Goal: Communication & Community: Answer question/provide support

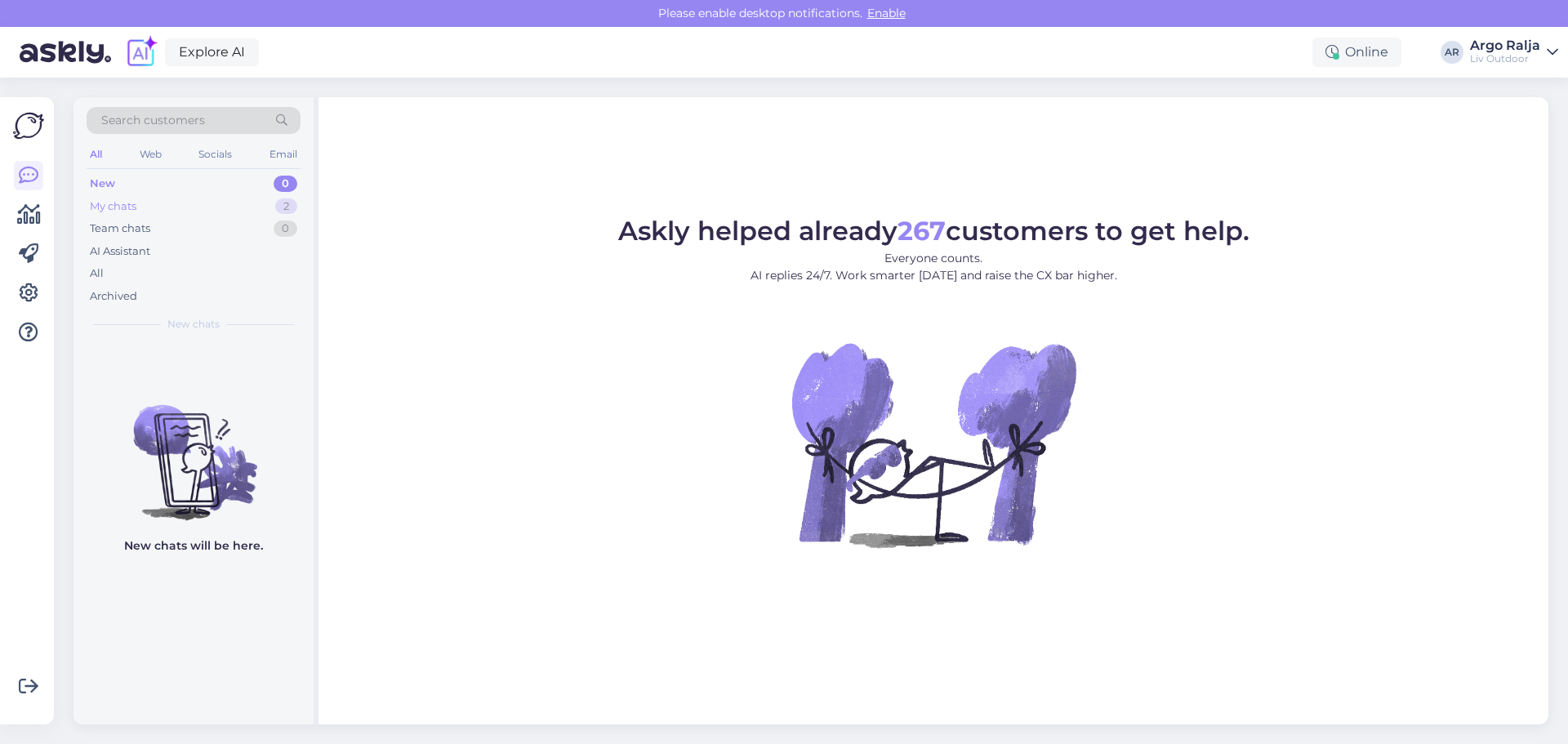
click at [102, 203] on div "My chats" at bounding box center [113, 207] width 47 height 16
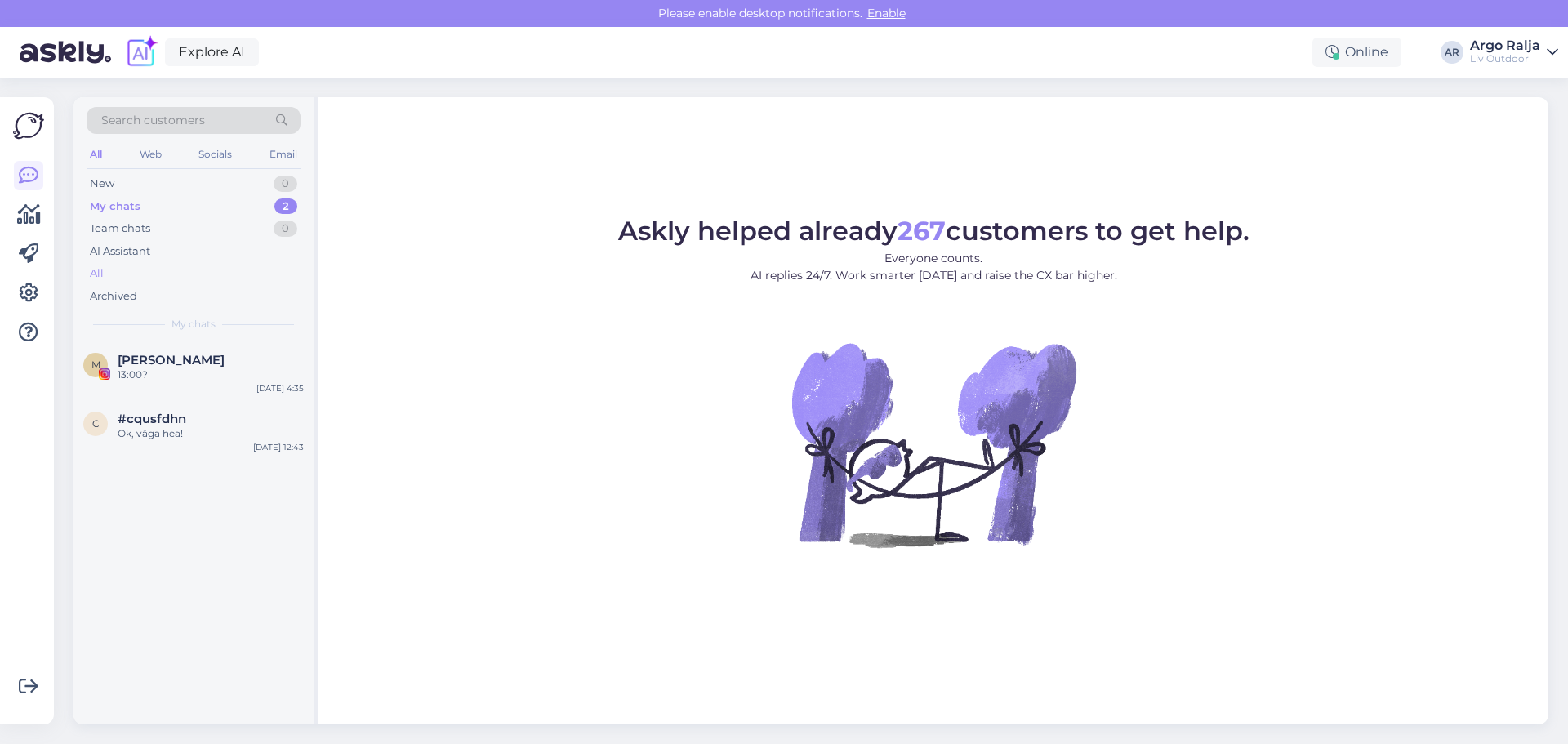
click at [103, 268] on div "All" at bounding box center [193, 273] width 214 height 23
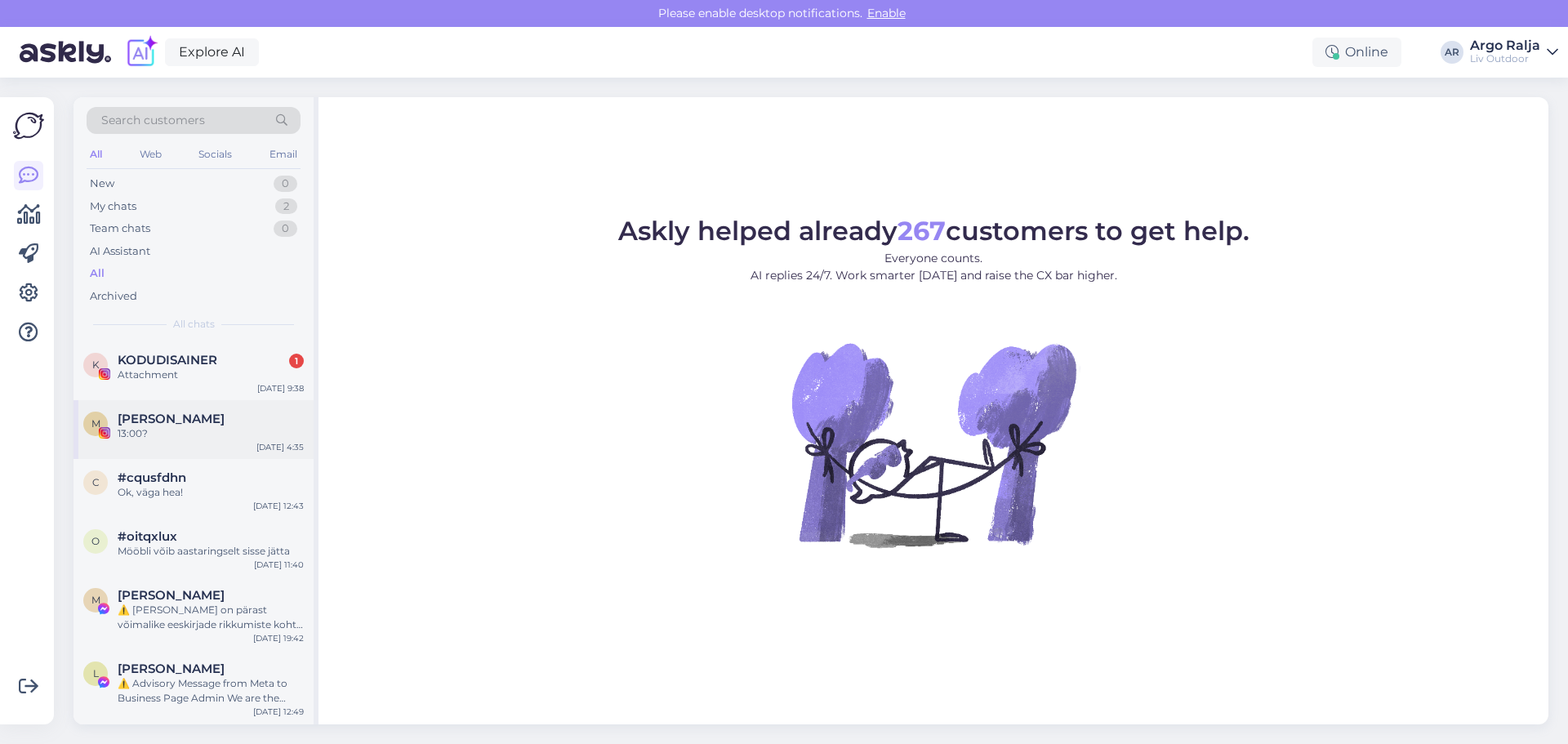
click at [174, 418] on span "[PERSON_NAME]" at bounding box center [171, 419] width 107 height 15
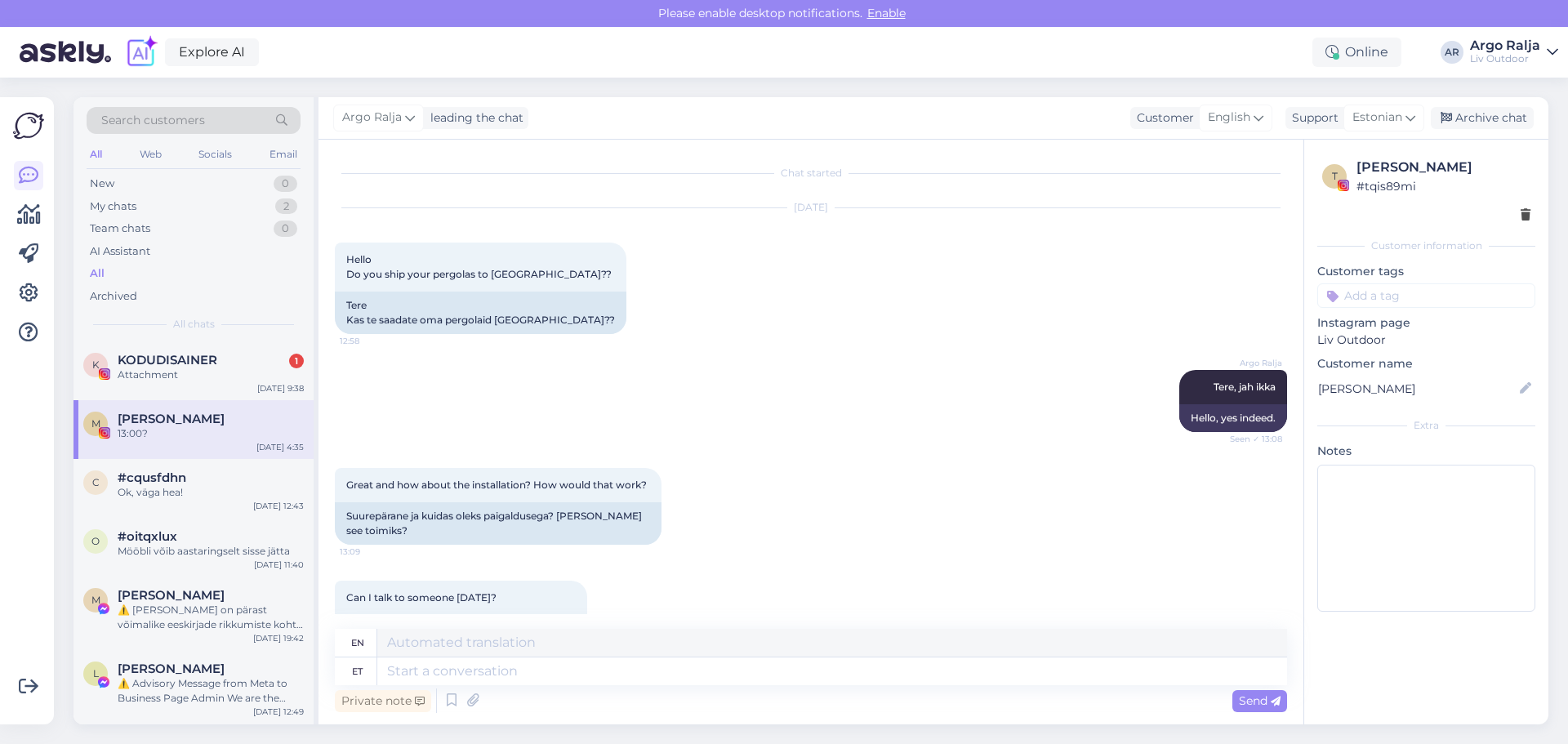
scroll to position [845, 0]
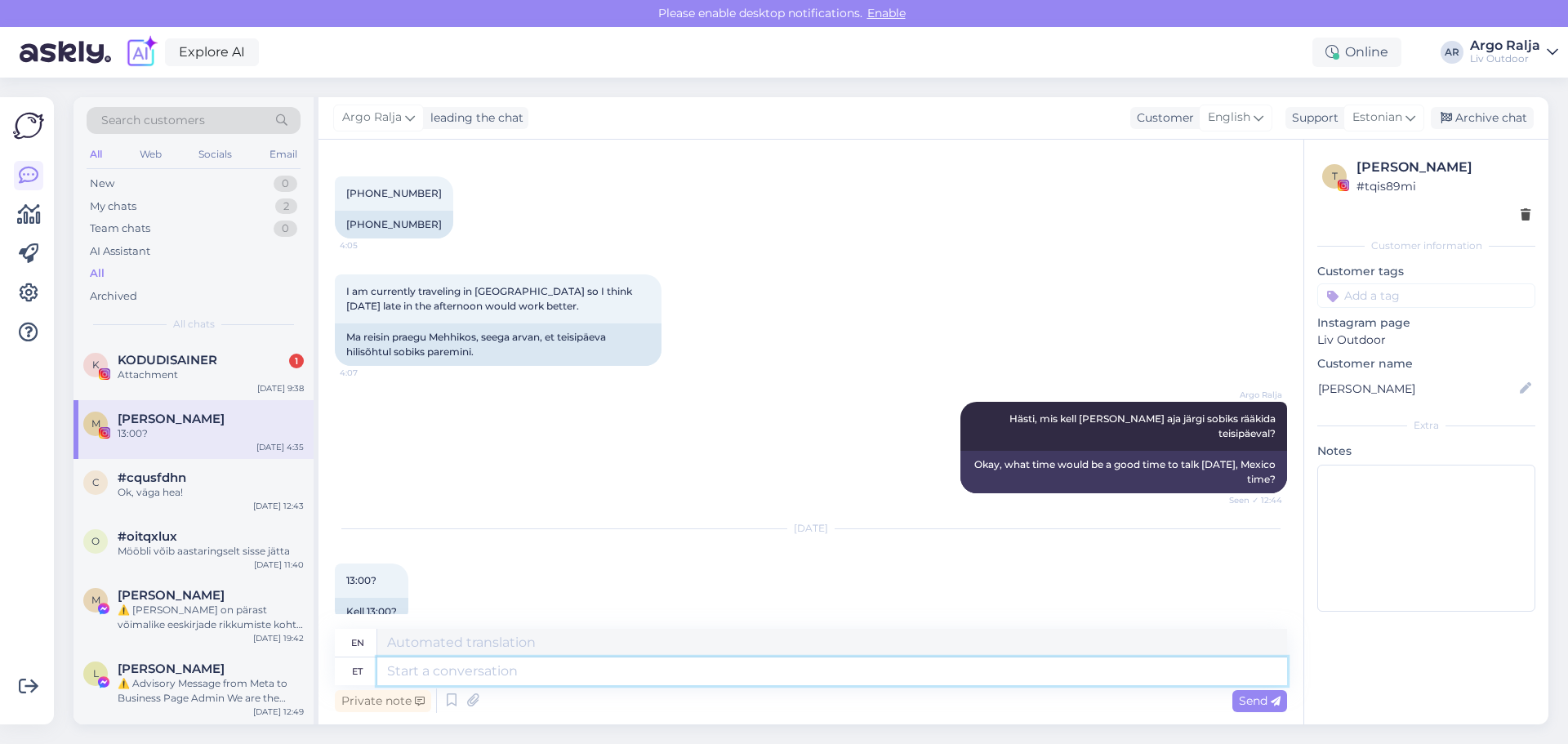
click at [568, 679] on textarea at bounding box center [832, 672] width 910 height 28
type textarea "Ma"
type textarea "I"
type textarea "Ma pole"
type textarea "I am not"
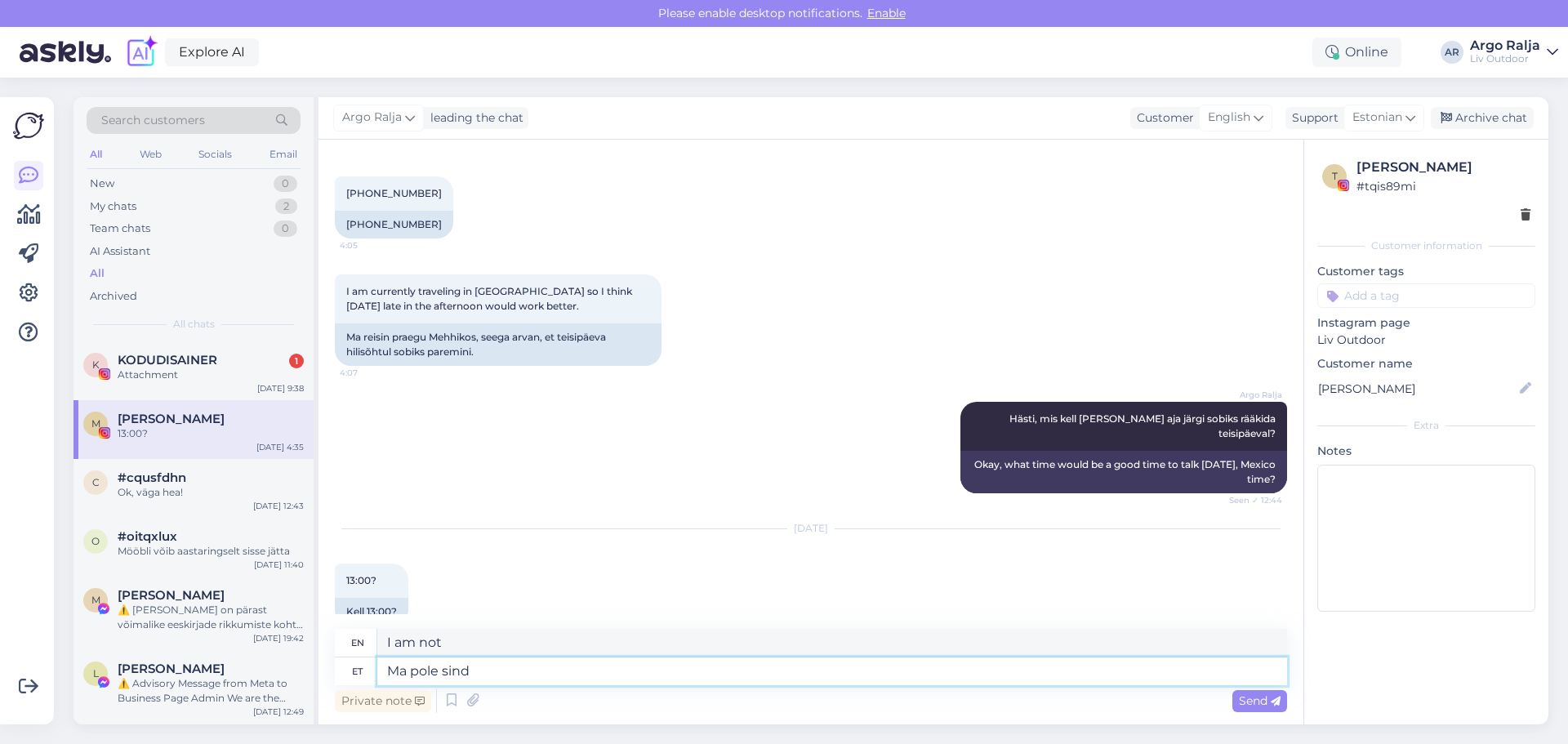
type textarea "Ma pole sind"
type textarea "I am not you."
type textarea "Ma pole sind unustanud"
type textarea "I haven't forgotten you."
type textarea "Ma pole sind unustanud,"
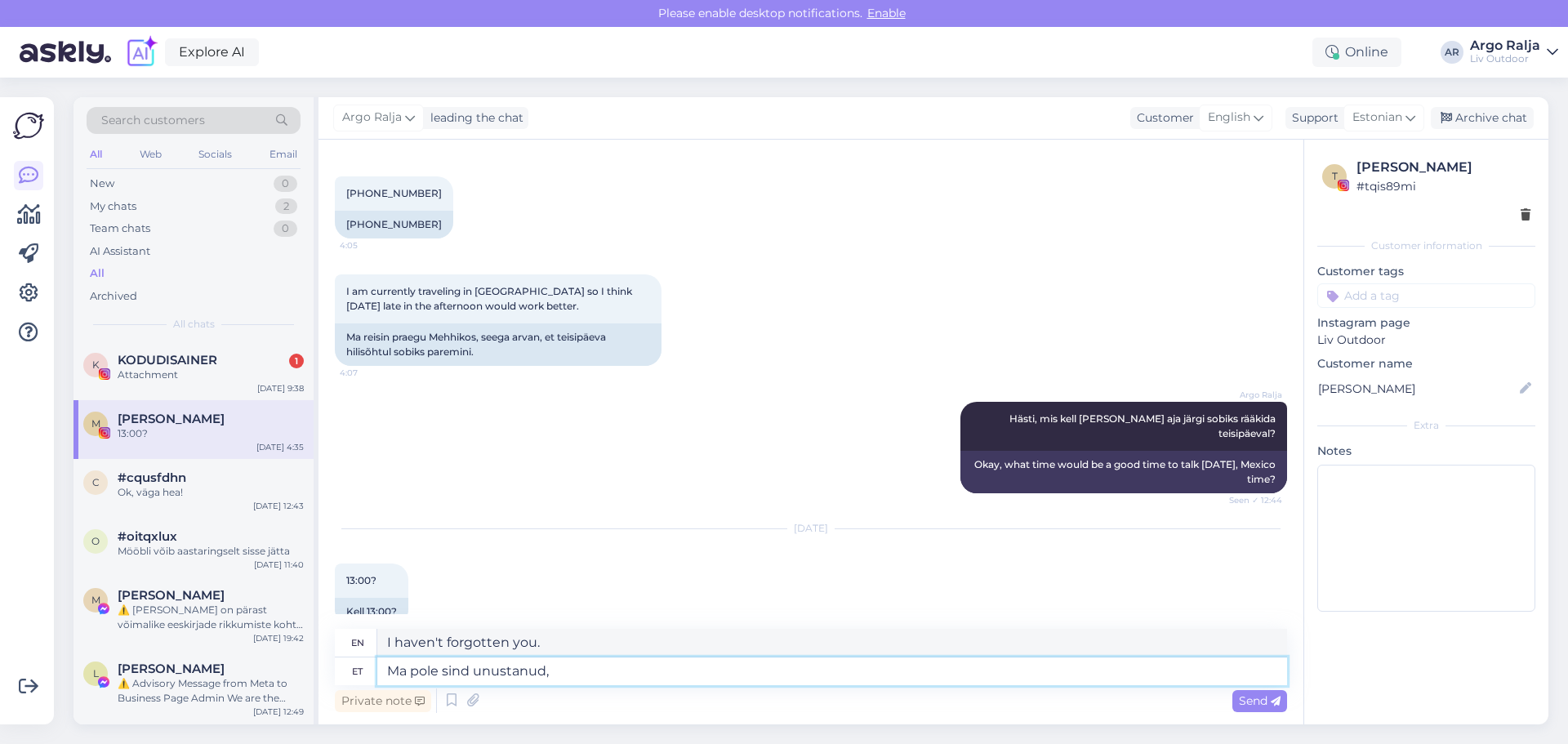
type textarea "I haven't forgotten you,"
type textarea "Ma pole sind unustanud, kirjutasin"
type textarea "I haven't forgotten you, I wrote"
type textarea "Ma pole sind unustanud, kirjutasin tehasesse"
type textarea "I haven't forgotten you, I wrote to the factory"
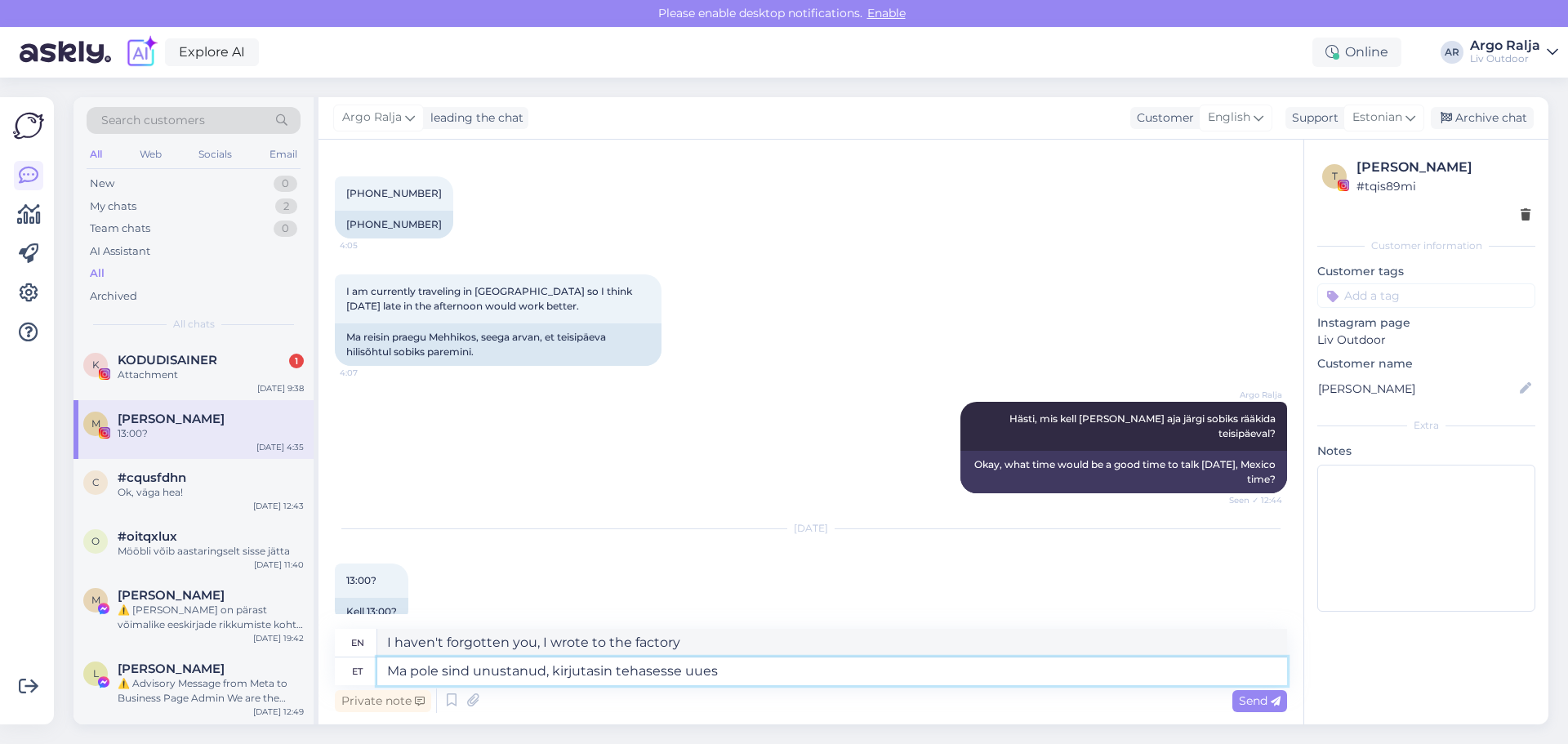
type textarea "Ma pole sind unustanud, kirjutasin tehasesse uuest"
type textarea "I haven't forgotten you, I wrote to the factory about the new"
type textarea "Ma pole sind unustanud, kirjutasin tehasesse uuesti"
type textarea "I haven't forgotten you, I wrote to the factory again"
type textarea "Ma pole sind unustanud, kirjutasin tehasesse uuesti ja"
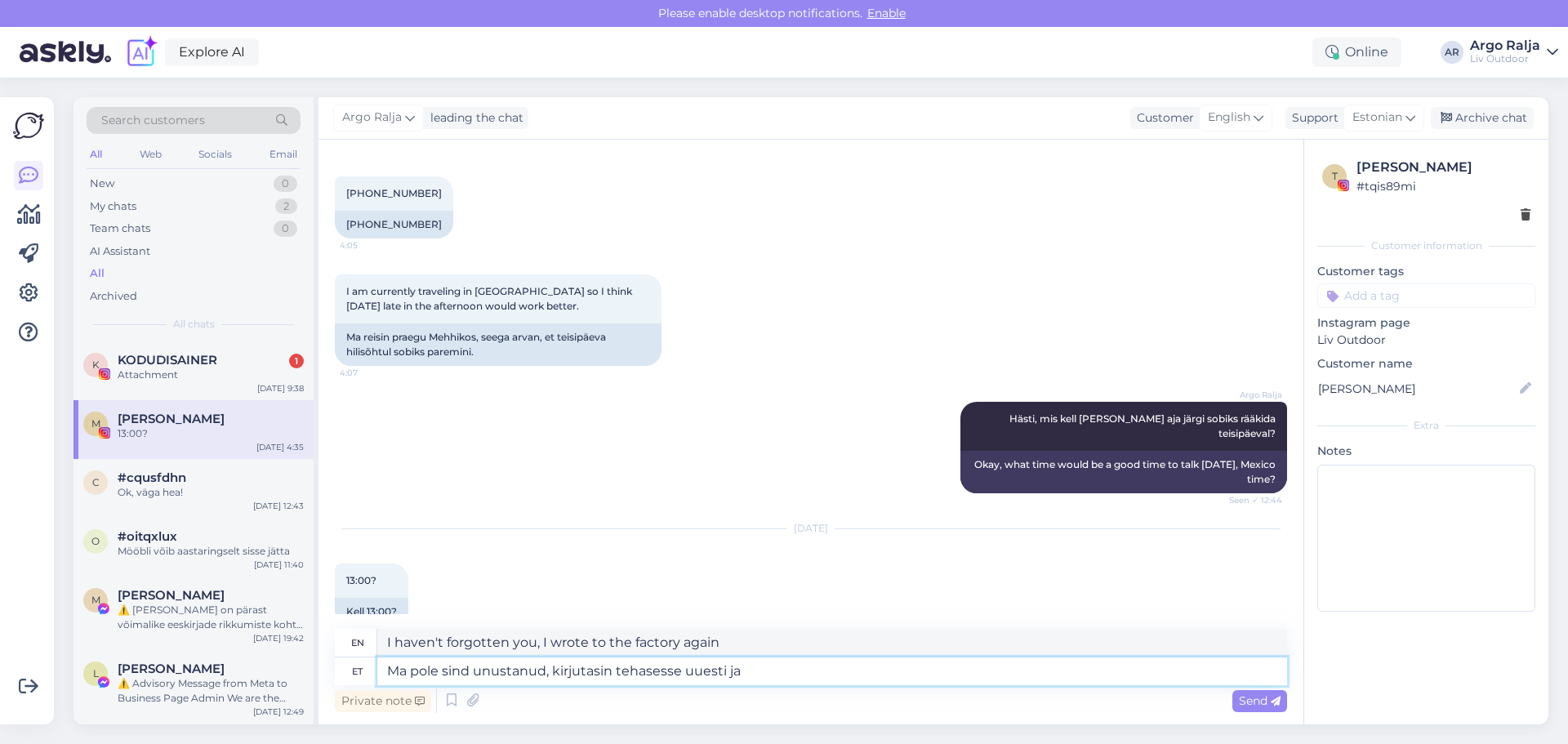
type textarea "I haven't forgotten you, I wrote to the factory again and"
type textarea "Ma pole sind unustanud, kirjutasin tehasesse uuesti ja ootan"
type textarea "I haven't forgotten you, I wrote to the factory again and I'm waiting"
type textarea "Ma pole sind unustanud, kirjutasin tehasesse uuesti ja ootan i"
type textarea "I haven't forgotten you, I wrote to the factory again and I'm waiting for you."
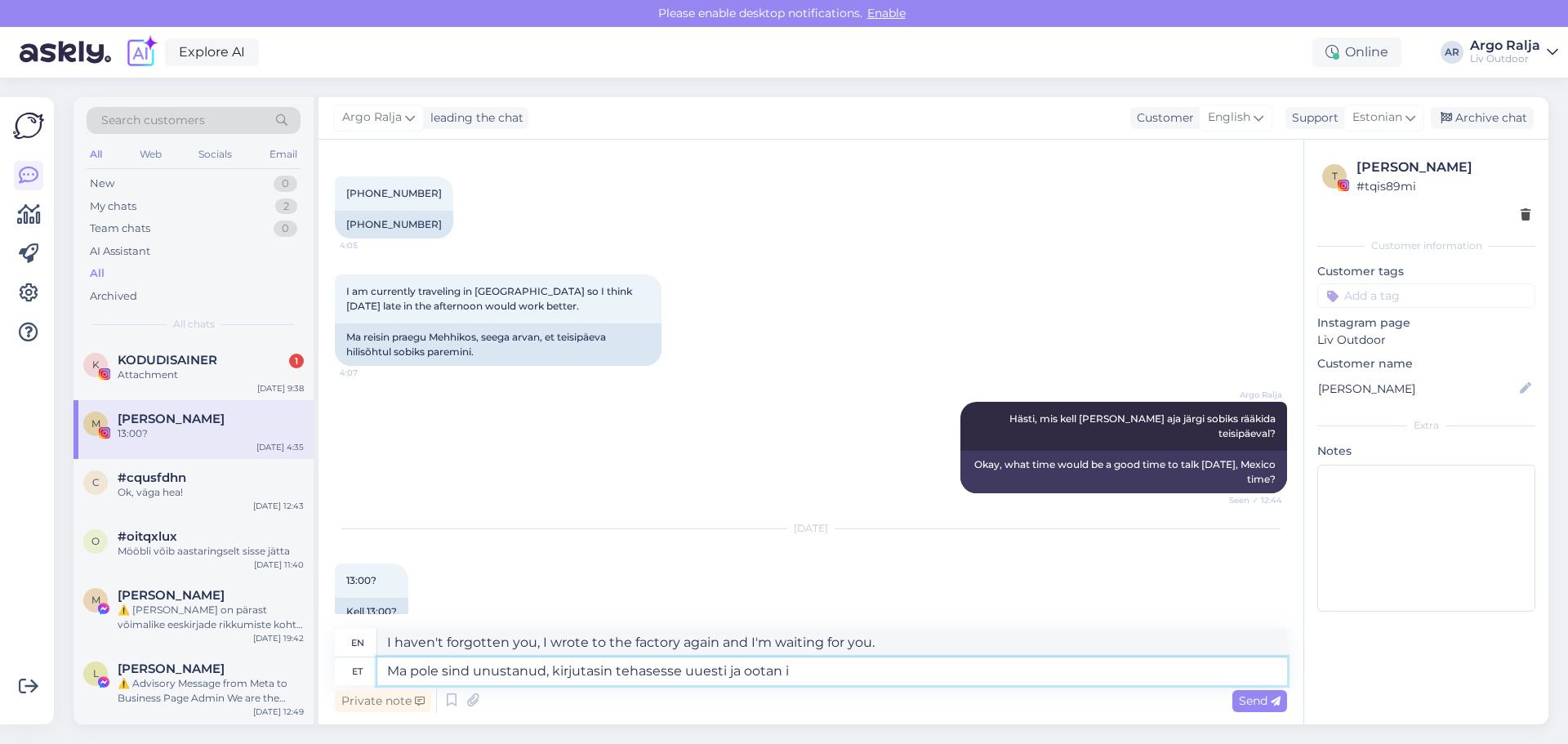
type textarea "Ma pole sind unustanud, kirjutasin tehasesse uuesti ja ootan"
type textarea "I haven't forgotten you, I wrote to the factory again and I'm waiting"
type textarea "Ma pole sind unustanud, kirjutasin tehasesse uuesti ja ootan nende"
type textarea "I haven't forgotten you, I wrote to the factory again and I'm waiting for their"
type textarea "Ma pole sind unustanud, kirjutasin tehasesse uuesti ja ootan nende v"
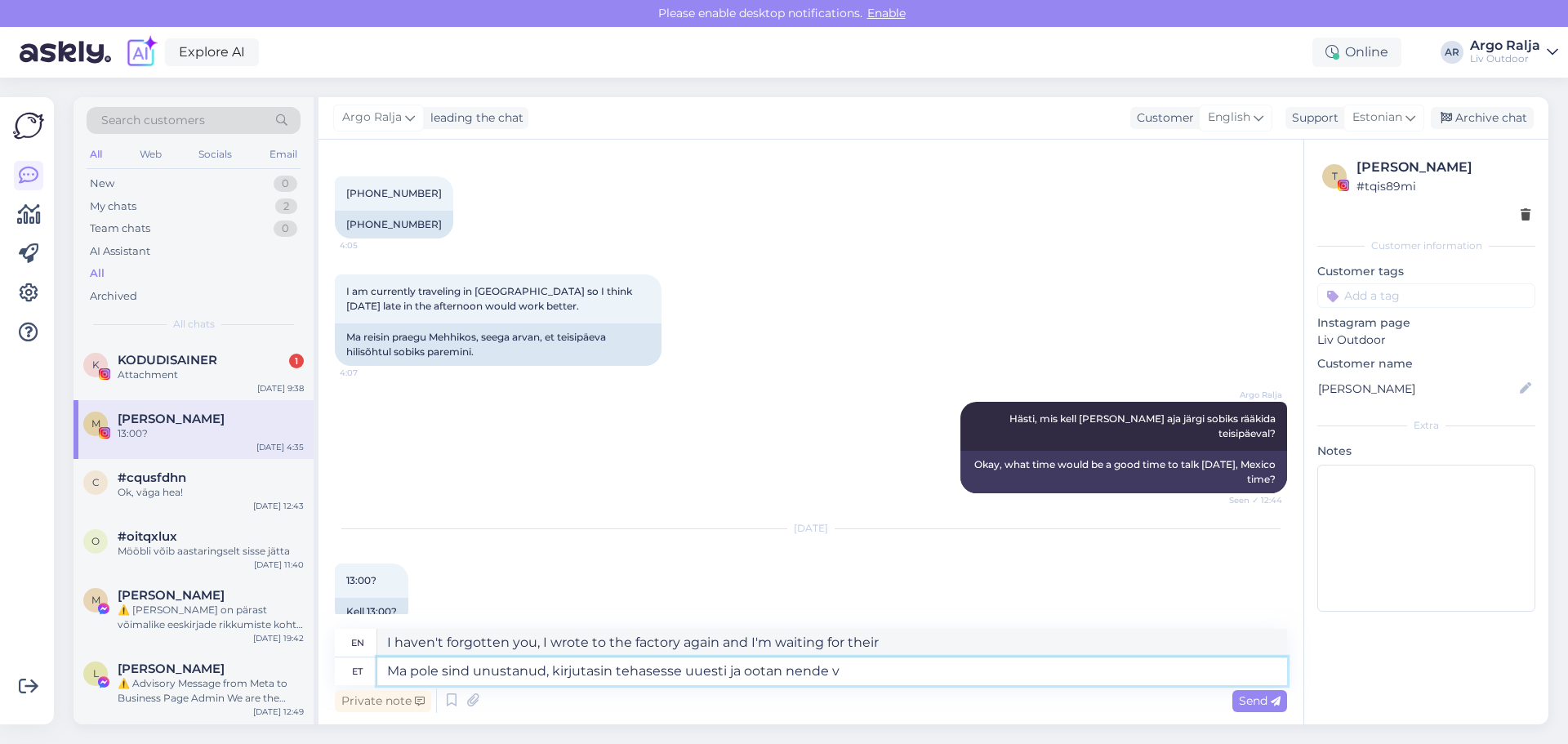
type textarea "I haven't forgotten you, I wrote to the factory again and I'm waiting for their…"
type textarea "Ma pole sind unustanud, kirjutasin tehasesse uuesti ja ootan nende vastust"
type textarea "I haven't forgotten you, I wrote to the factory again and am waiting for their …"
drag, startPoint x: 966, startPoint y: 642, endPoint x: 362, endPoint y: 659, distance: 604.2
click at [362, 659] on div "en I haven't forgotten you, I wrote to the factory again and am waiting for the…" at bounding box center [812, 657] width 953 height 57
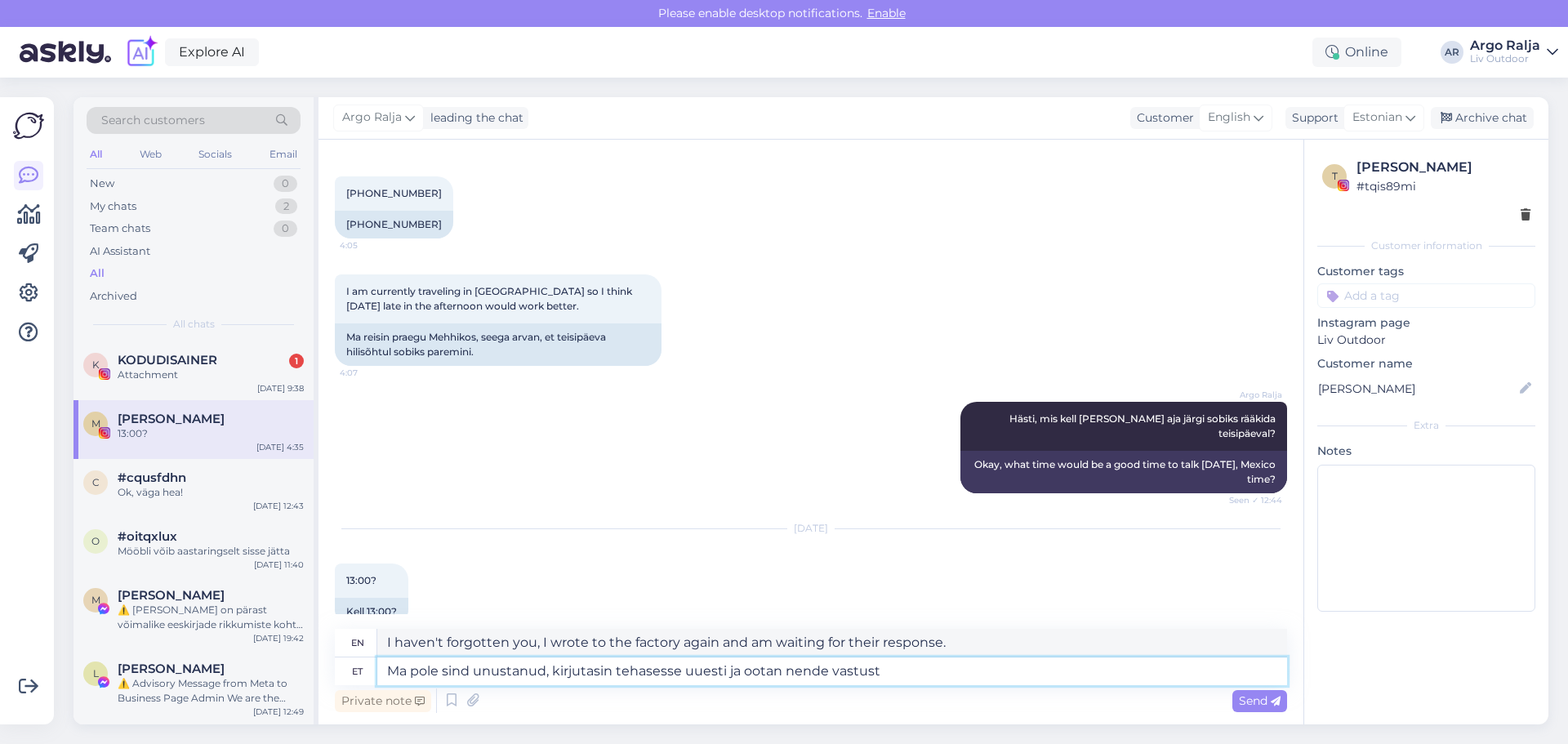
drag, startPoint x: 907, startPoint y: 668, endPoint x: 375, endPoint y: 674, distance: 532.0
click at [375, 674] on div "et Ma pole sind unustanud, kirjutasin tehasesse uuesti ja ootan nende vastust" at bounding box center [812, 672] width 953 height 28
type textarea "Kas"
type textarea "Is"
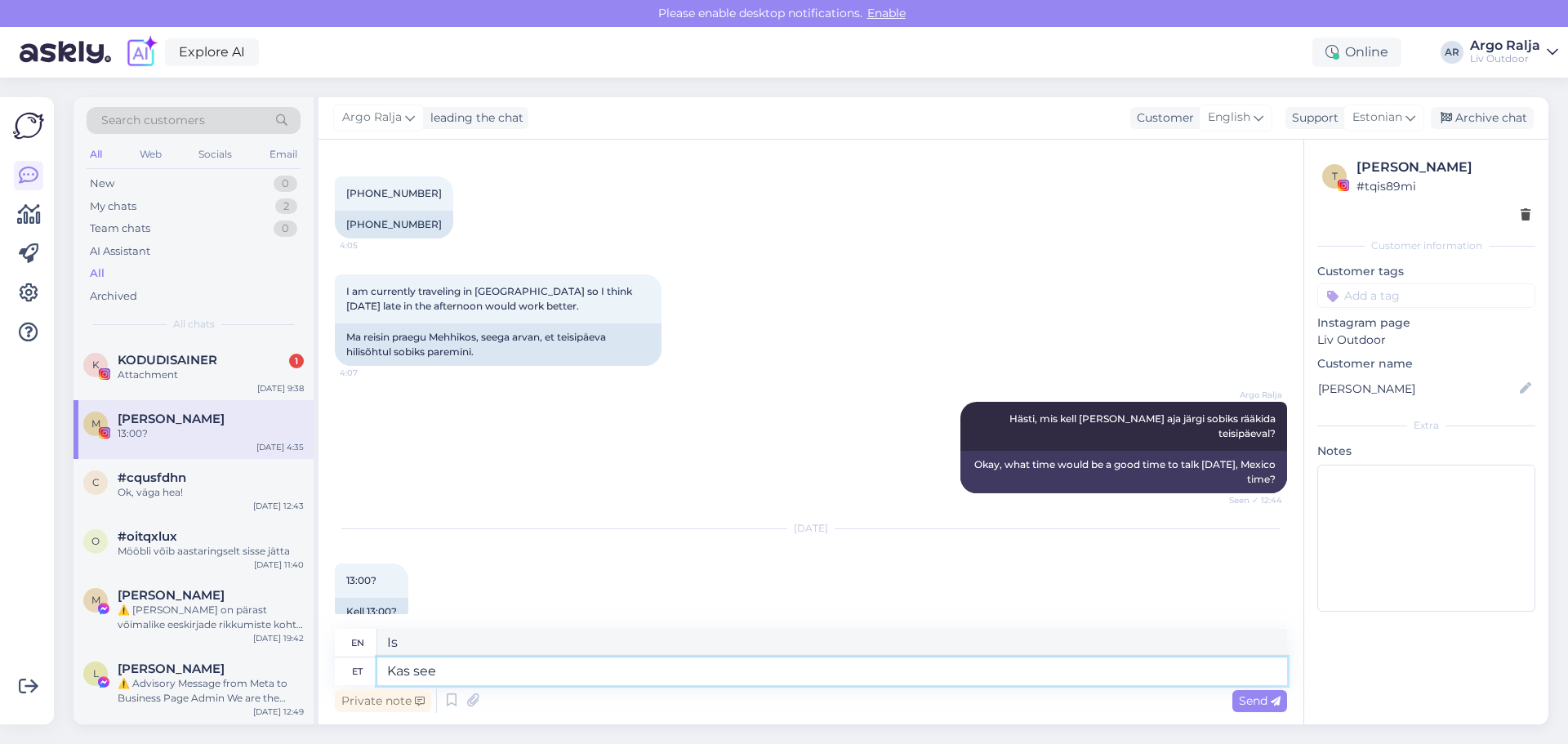
type textarea "Kas see"
type textarea "Is this"
type textarea "Kas see on"
type textarea "Is it"
type textarea "Kas see on [PERSON_NAME]"
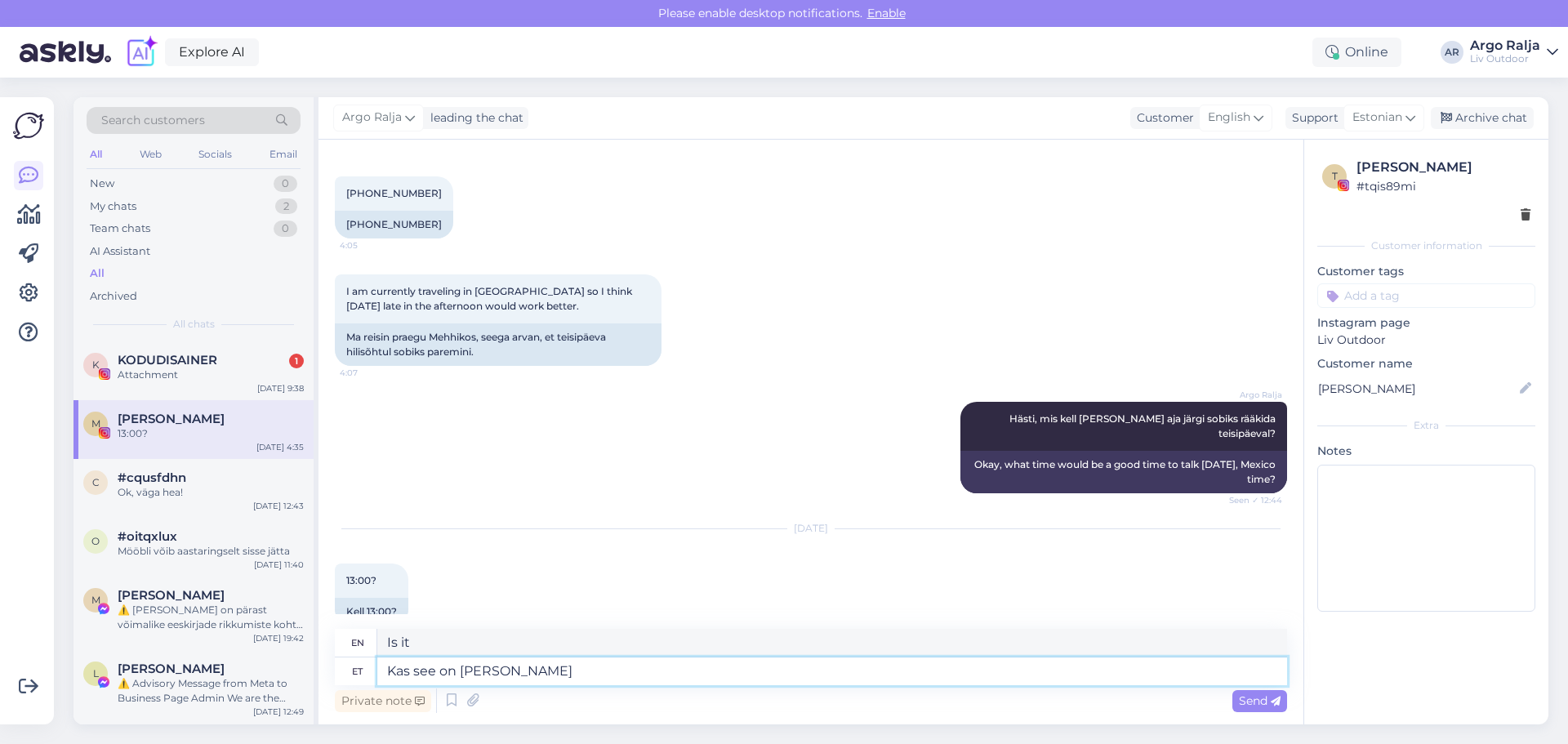
type textarea "Is this [PERSON_NAME]?"
type textarea "Kas see on [PERSON_NAME]"
type textarea "Is this [PERSON_NAME] reservation?"
type textarea "Kas see on [PERSON_NAME] või"
type textarea "Is this [PERSON_NAME] reservation or"
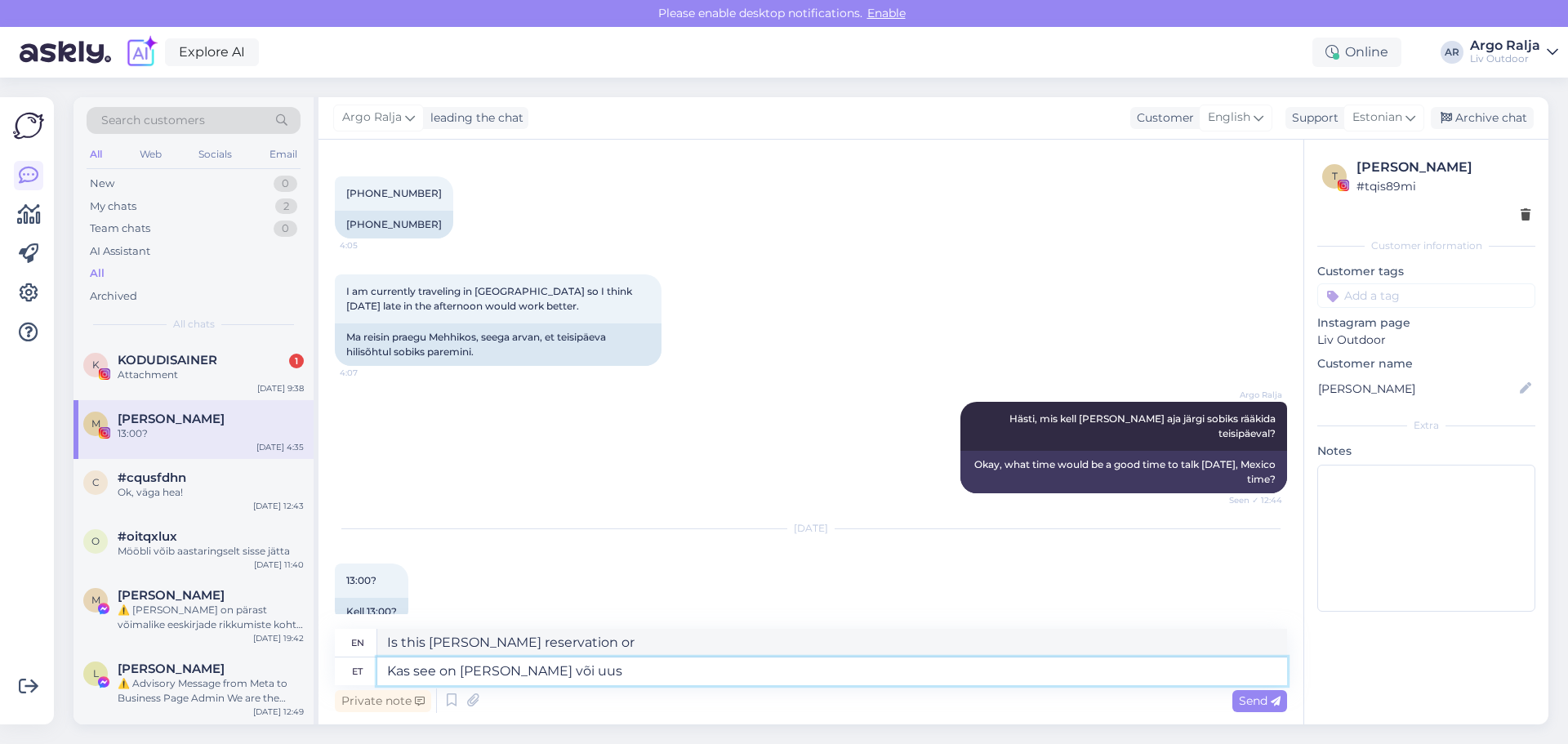
type textarea "Kas see on [PERSON_NAME] või uus"
type textarea "Is this [PERSON_NAME] reservation or a new one?"
type textarea "Kas see on [PERSON_NAME] või uus klient?"
type textarea "Is this [PERSON_NAME] booking or a new client?"
click at [499, 668] on textarea "Kas see on [PERSON_NAME] või uus klient?" at bounding box center [832, 672] width 910 height 28
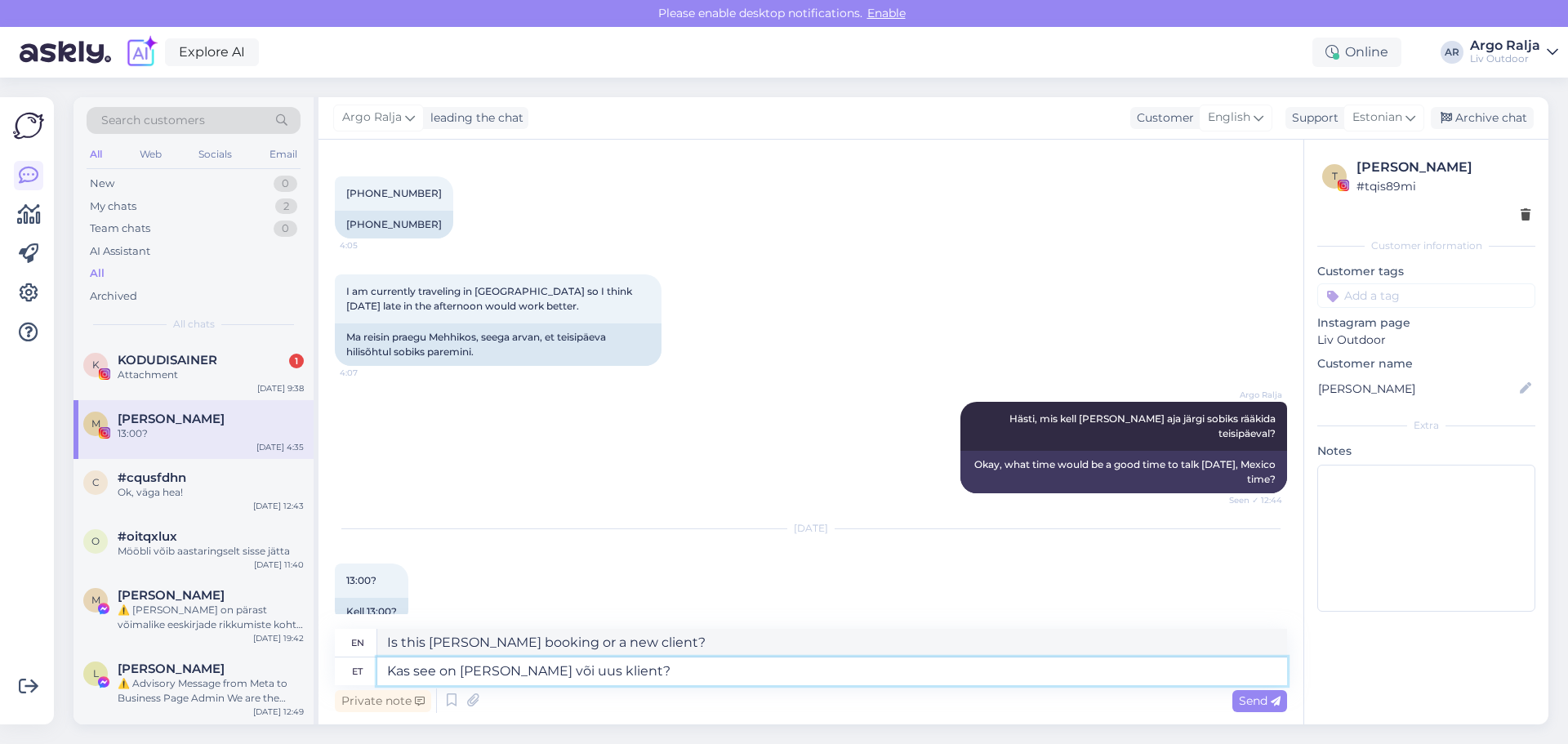
type textarea "Kas see on [PERSON_NAME] broneering või uus klient?"
type textarea "Is this a booking from [PERSON_NAME] client or a new client?"
drag, startPoint x: 618, startPoint y: 669, endPoint x: 536, endPoint y: 669, distance: 82.0
click at [536, 669] on textarea "Kas see on [PERSON_NAME] broneering või uus klient?" at bounding box center [832, 672] width 910 height 28
type textarea "Kas see on [PERSON_NAME] klient või uus klient?"
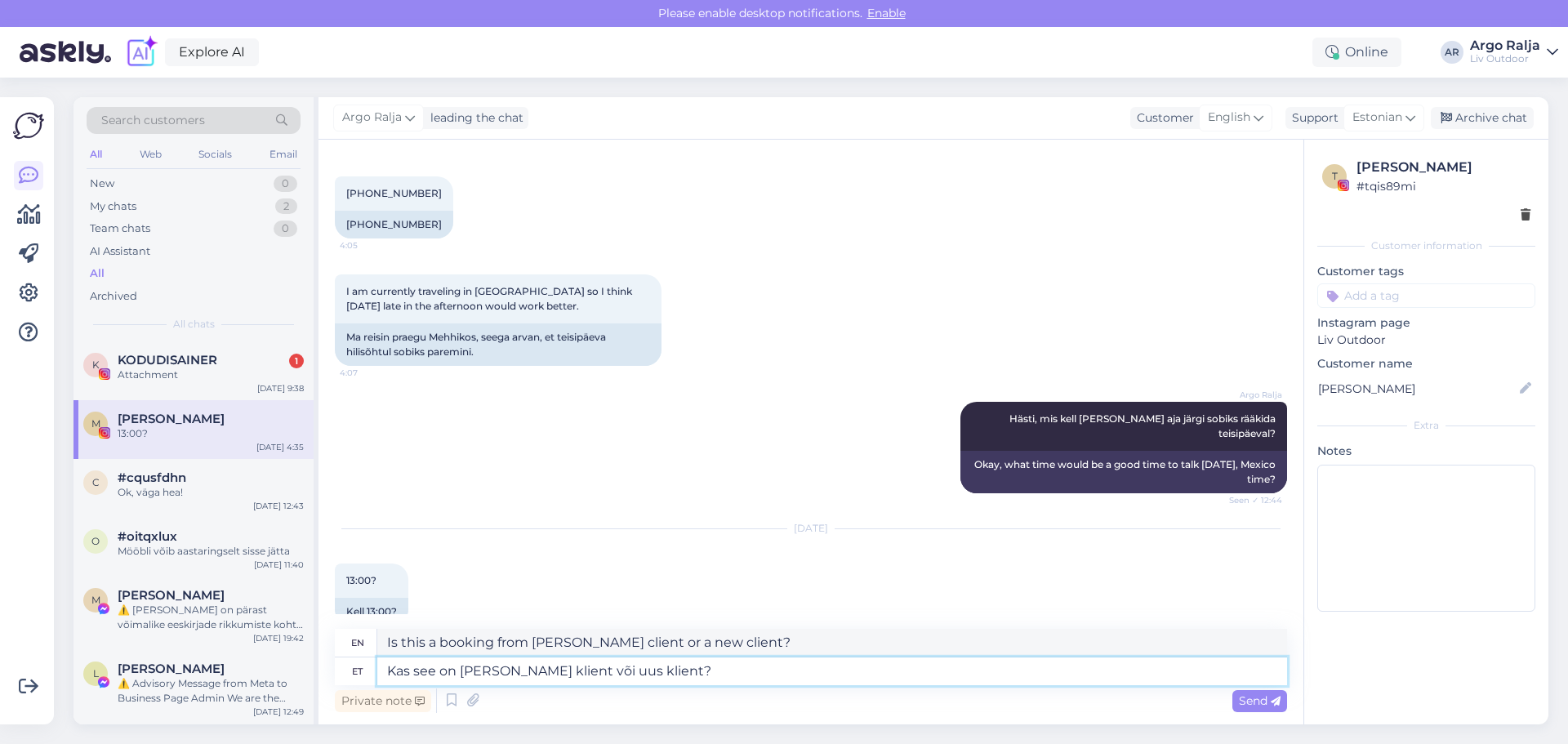
click at [652, 669] on textarea "Kas see on [PERSON_NAME] klient või uus klient?" at bounding box center [832, 672] width 910 height 28
type textarea "Is this [PERSON_NAME] client or a new client?"
drag, startPoint x: 646, startPoint y: 642, endPoint x: 377, endPoint y: 642, distance: 269.0
click at [377, 642] on textarea "Is this [PERSON_NAME] client or a new client?" at bounding box center [832, 643] width 910 height 28
drag, startPoint x: 667, startPoint y: 672, endPoint x: 342, endPoint y: 677, distance: 325.0
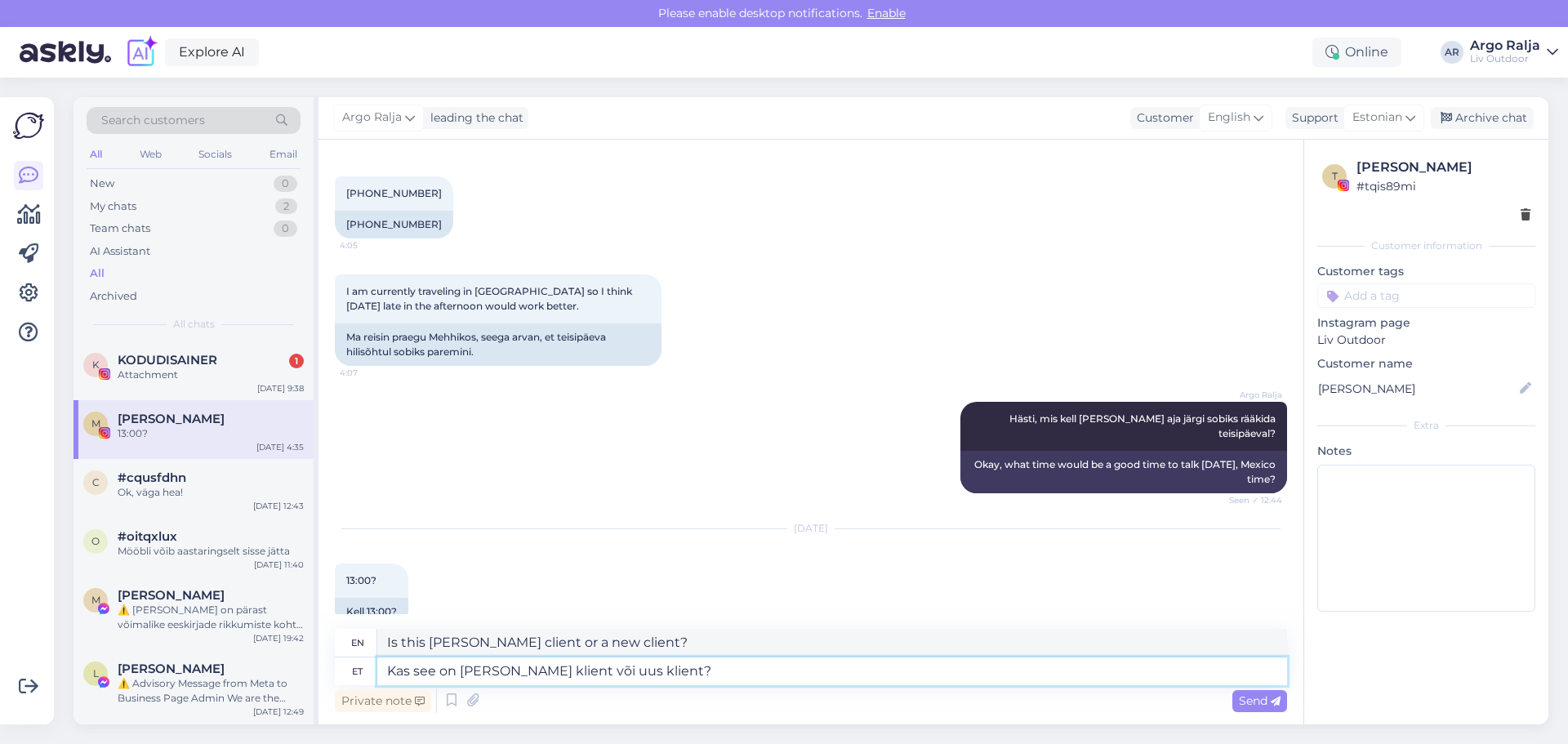
click at [342, 677] on div "et Kas see on [PERSON_NAME] klient või uus klient?" at bounding box center [812, 672] width 953 height 28
type textarea "[PERSON_NAME]"
type textarea "If"
type textarea "Kui see"
type textarea "If this"
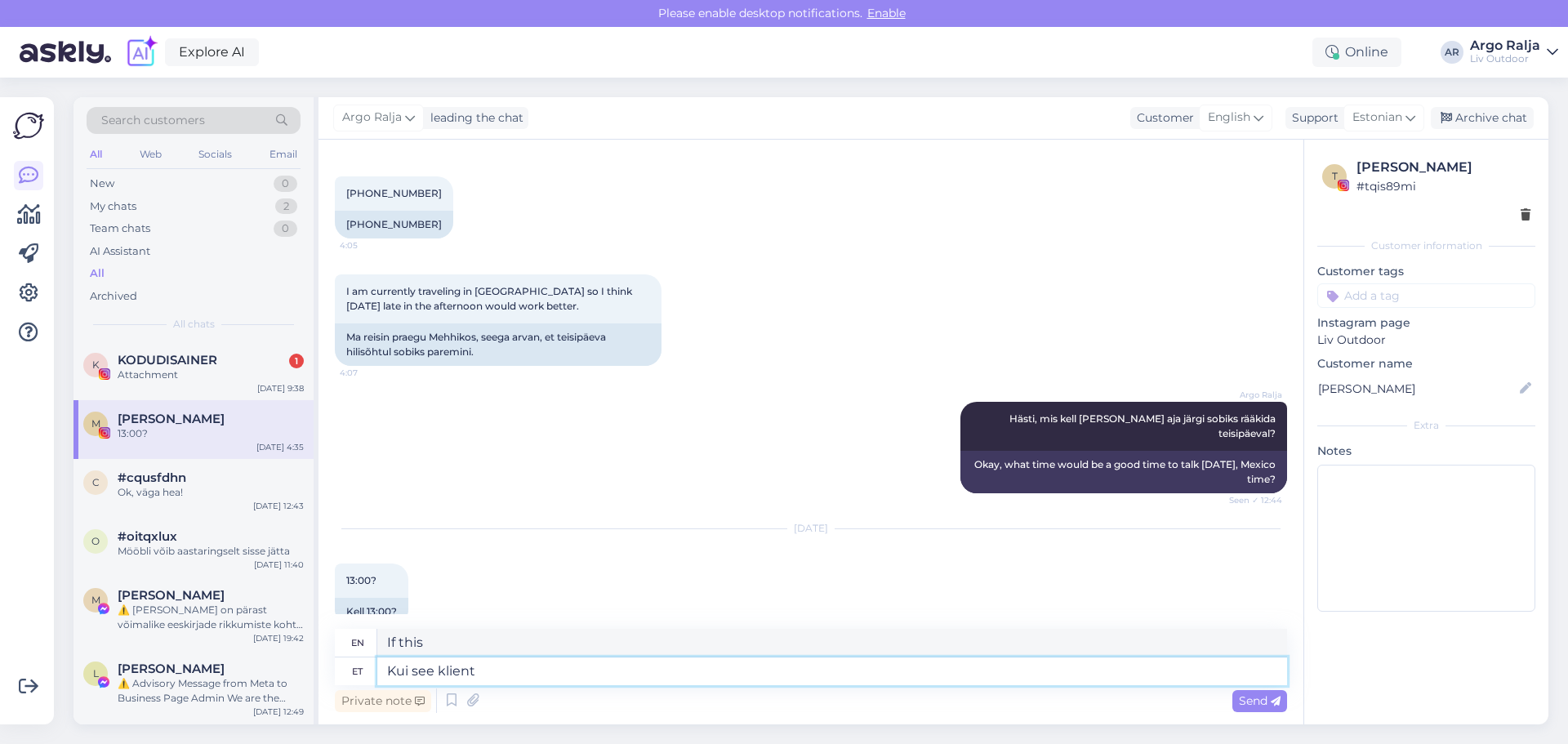
type textarea "Kui see klient"
type textarea "If this customer"
type textarea "Kui see klient oli"
type textarea "If this customer was"
type textarea "Kui see klient oli Vik"
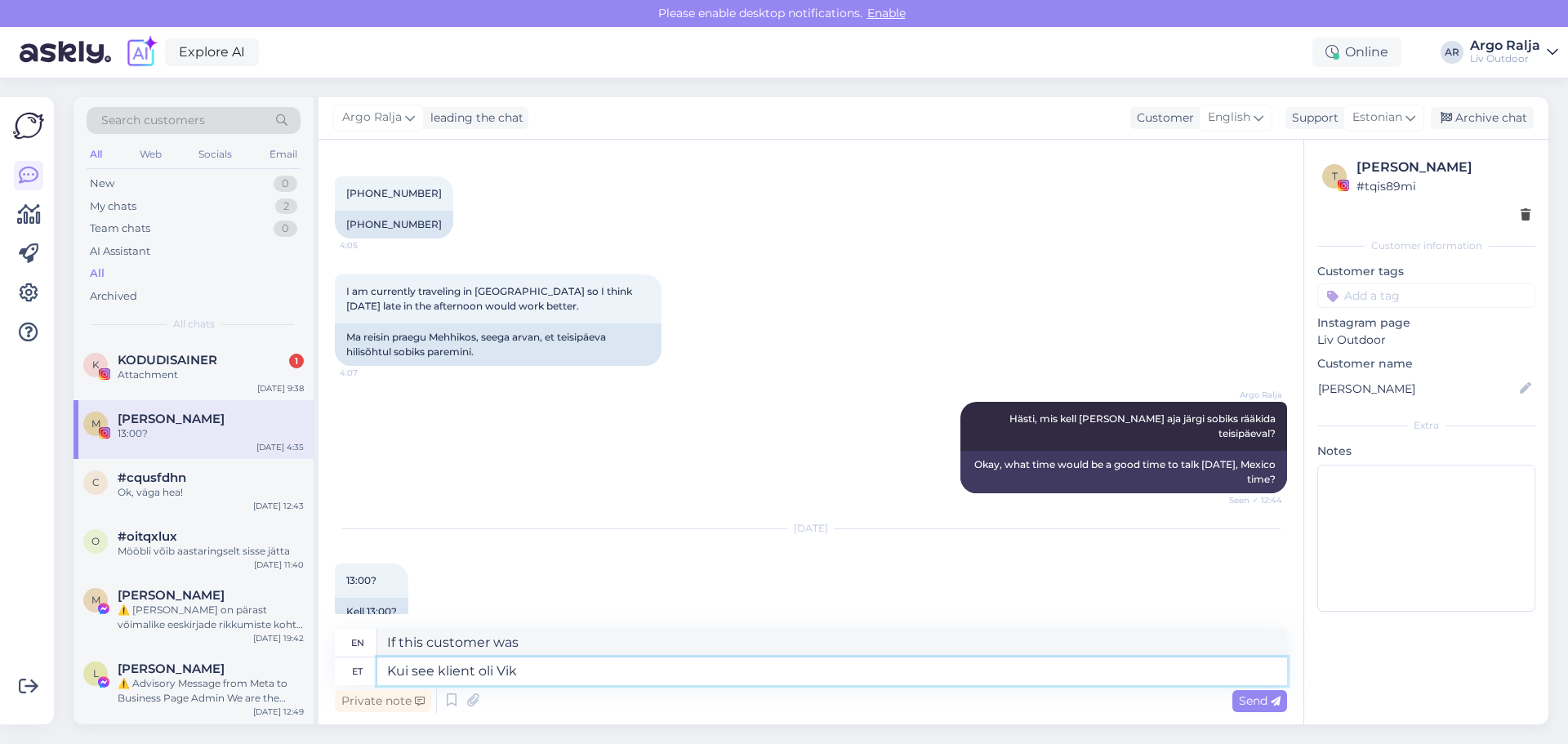
type textarea "If this customer was V"
type textarea "Kui see klient oli Vikto"
type textarea "If this customer was Vikto"
type textarea "Kui see klient oli [PERSON_NAME]"
type textarea "If this customer was [PERSON_NAME]"
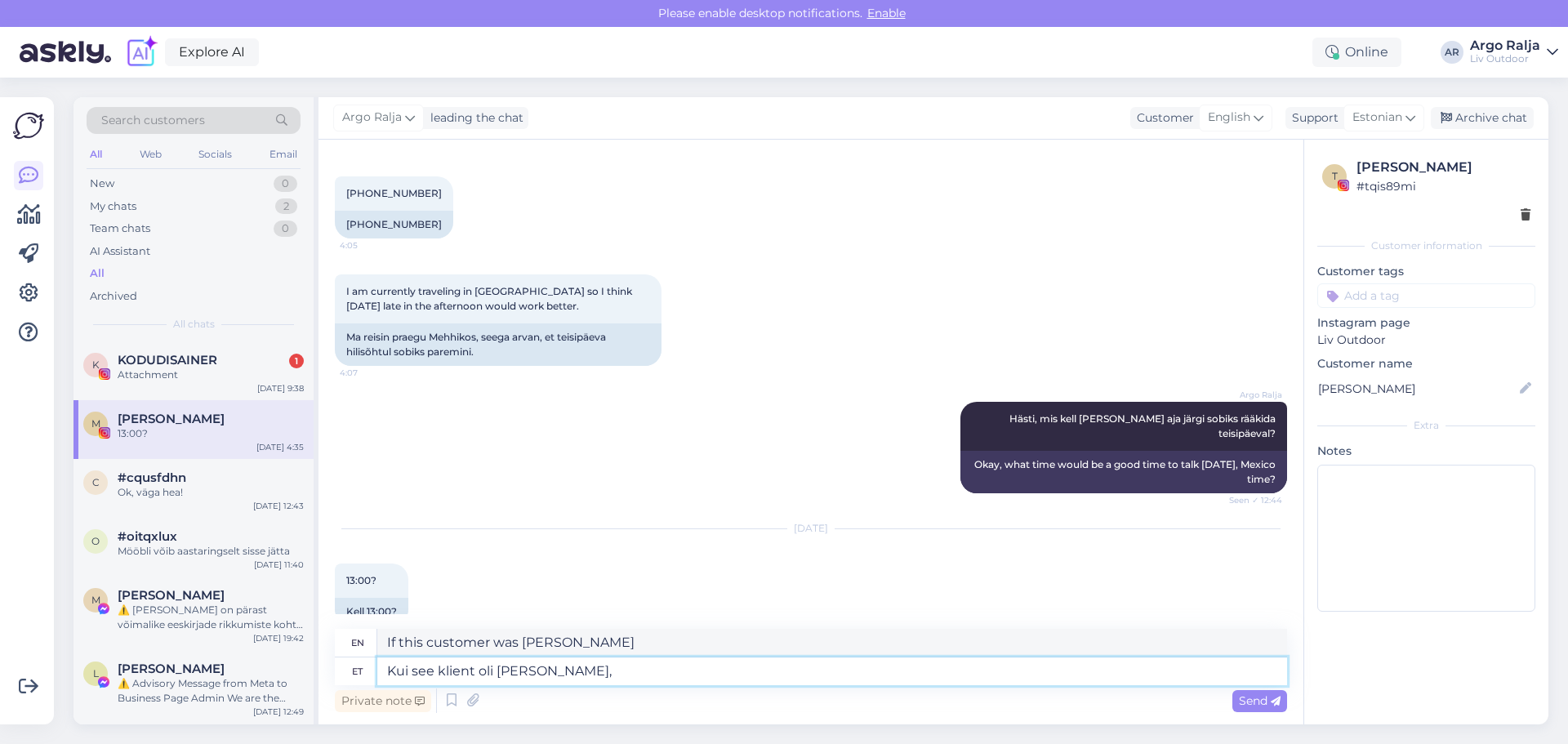
type textarea "Kui see klient oli [PERSON_NAME],"
type textarea "If this customer was [PERSON_NAME],"
type textarea "Kui see klient oli [PERSON_NAME], siis"
type textarea "If this customer was [PERSON_NAME], then"
type textarea "Kui see klient oli Viktorija, siis Argo"
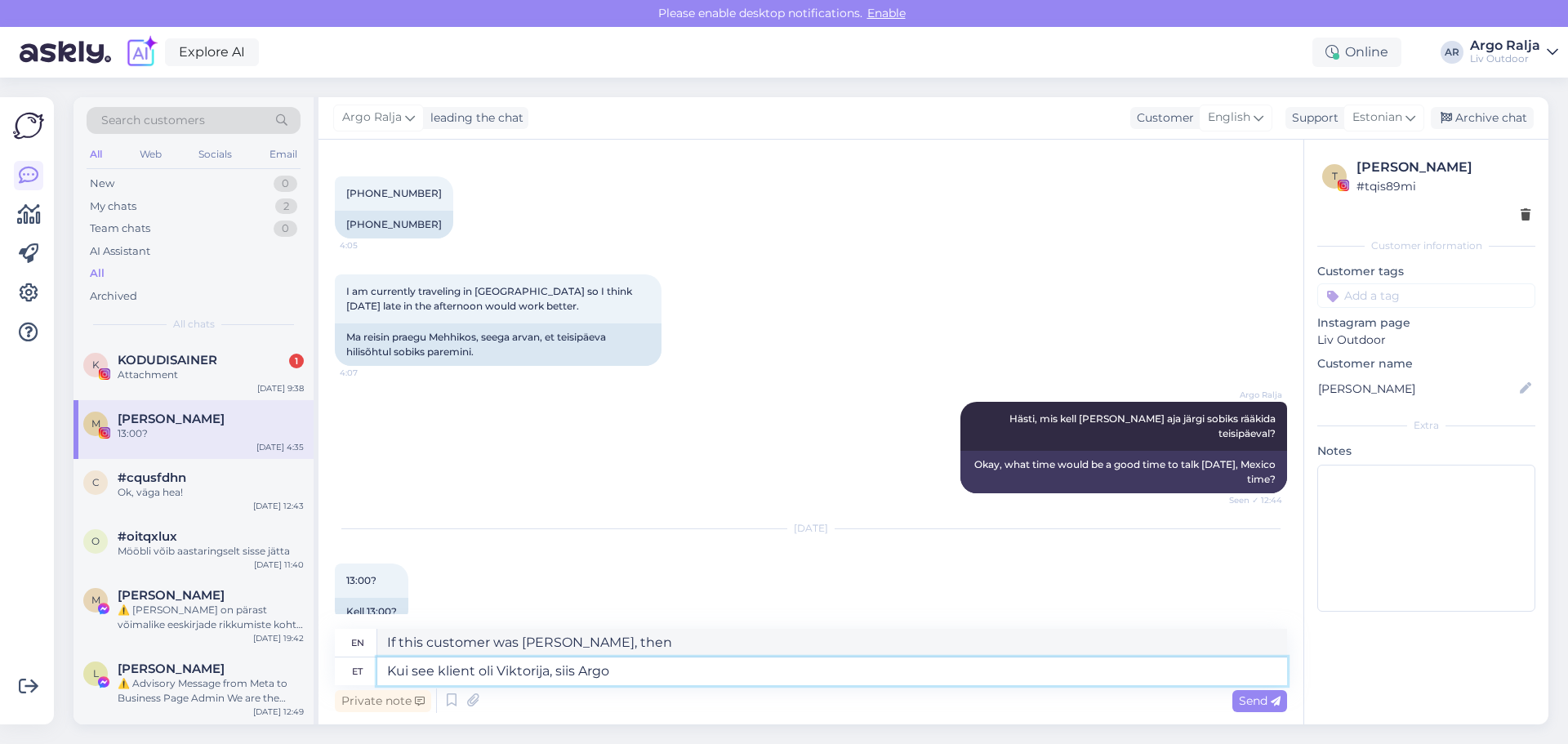
type textarea "If this client was [PERSON_NAME], then Argo"
type textarea "Kui see klient oli Viktorija, siis Argo juba"
type textarea "If this client was [PERSON_NAME], then Argo already"
type textarea "Kui see klient oli Viktorija, siis [PERSON_NAME] juba vastas"
type textarea "If this customer was [PERSON_NAME], then [PERSON_NAME] already replied"
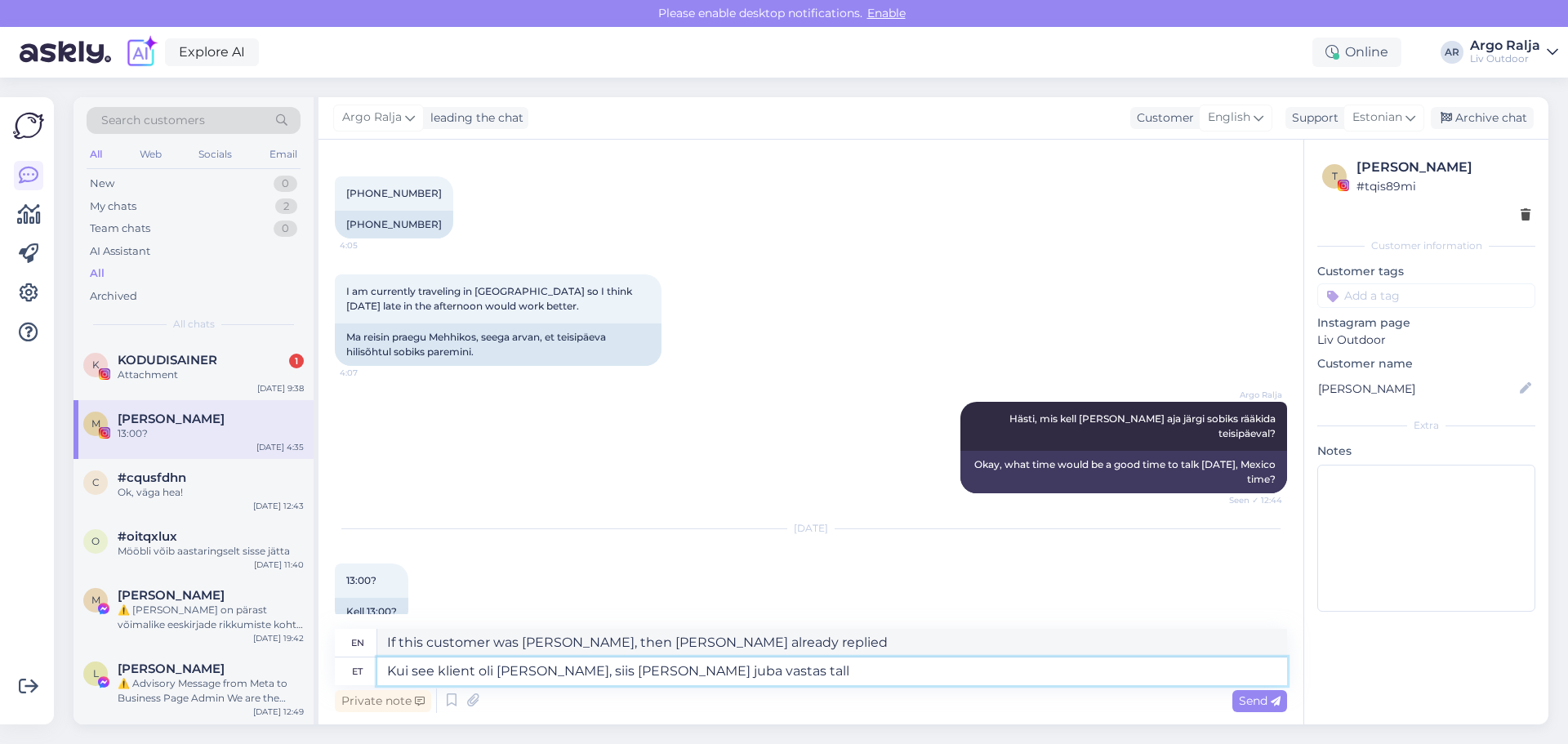
type textarea "Kui see klient oli [PERSON_NAME], siis [PERSON_NAME] juba vastas talle"
type textarea "If this customer was [PERSON_NAME], then [PERSON_NAME] already answered her"
type textarea "Kui see klient oli [PERSON_NAME], siis [PERSON_NAME] juba vastas talle :)"
type textarea "If this client was [PERSON_NAME], [PERSON_NAME] already replied to her :)"
type textarea "Kui see klient oli [PERSON_NAME], siis [PERSON_NAME] juba vastas talle :) K"
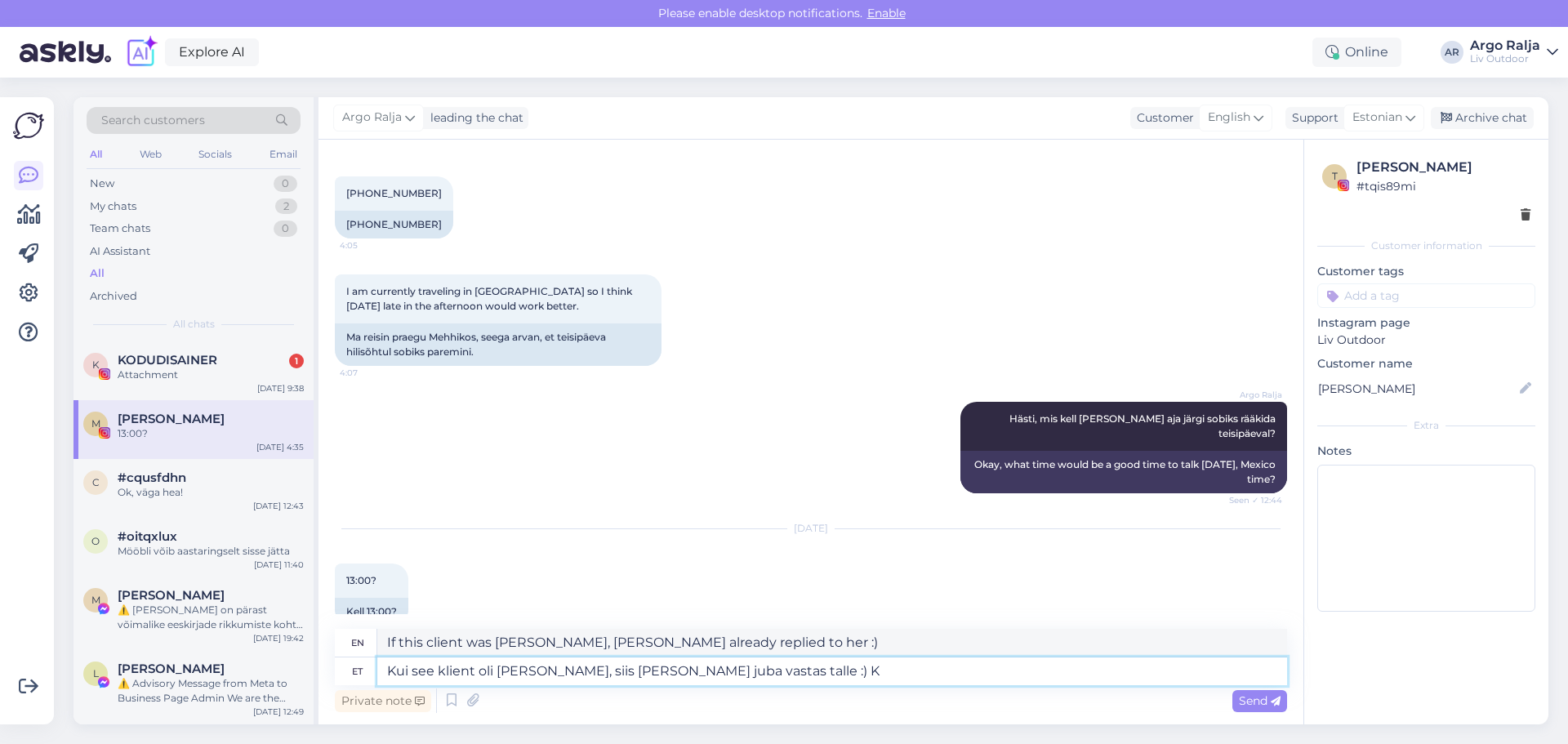
type textarea "If this client was [PERSON_NAME], then [PERSON_NAME] already answered her :) K"
type textarea "Kui see klient oli [PERSON_NAME], siis [PERSON_NAME] juba vastas talle :) Kuid"
type textarea "If this client was [PERSON_NAME], [PERSON_NAME] already replied to her :) But"
type textarea "Kui see klient oli [PERSON_NAME], siis [PERSON_NAME] juba vastas talle :) Kuid t"
type textarea "If this client was [PERSON_NAME], then [PERSON_NAME] already replied to her :) …"
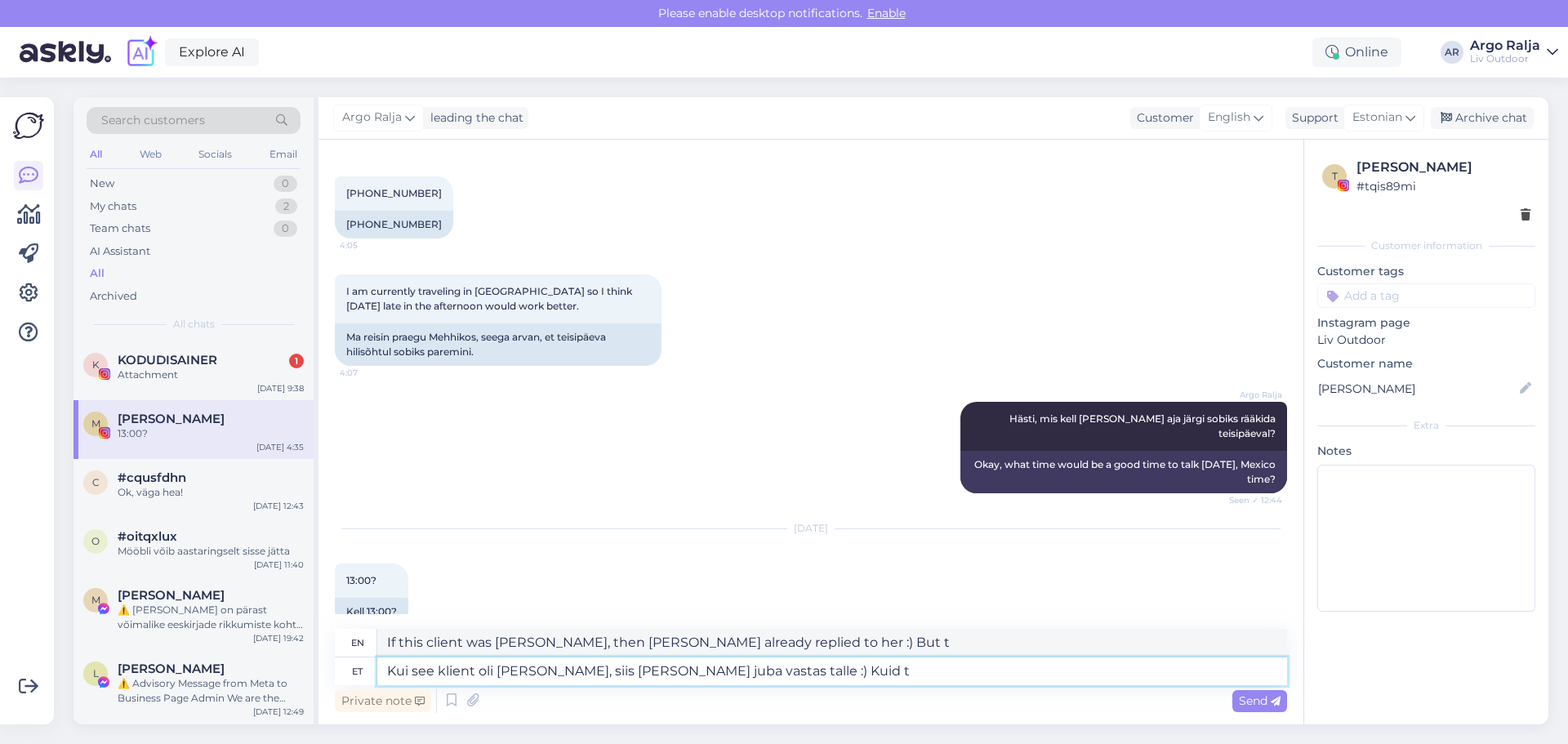
type textarea "Kui see klient oli [PERSON_NAME], siis [PERSON_NAME] juba vastas talle :) Kuid"
type textarea "If this client was [PERSON_NAME], [PERSON_NAME] already replied to her :) But"
type textarea "Kui see klient oli [PERSON_NAME], siis [PERSON_NAME] juba vastas talle :) Kuid …"
type textarea "If this client was [PERSON_NAME], [PERSON_NAME] already answered her :) But I'l…"
type textarea "Kui see klient oli [PERSON_NAME], siis [PERSON_NAME] juba vastas talle :) Kuid …"
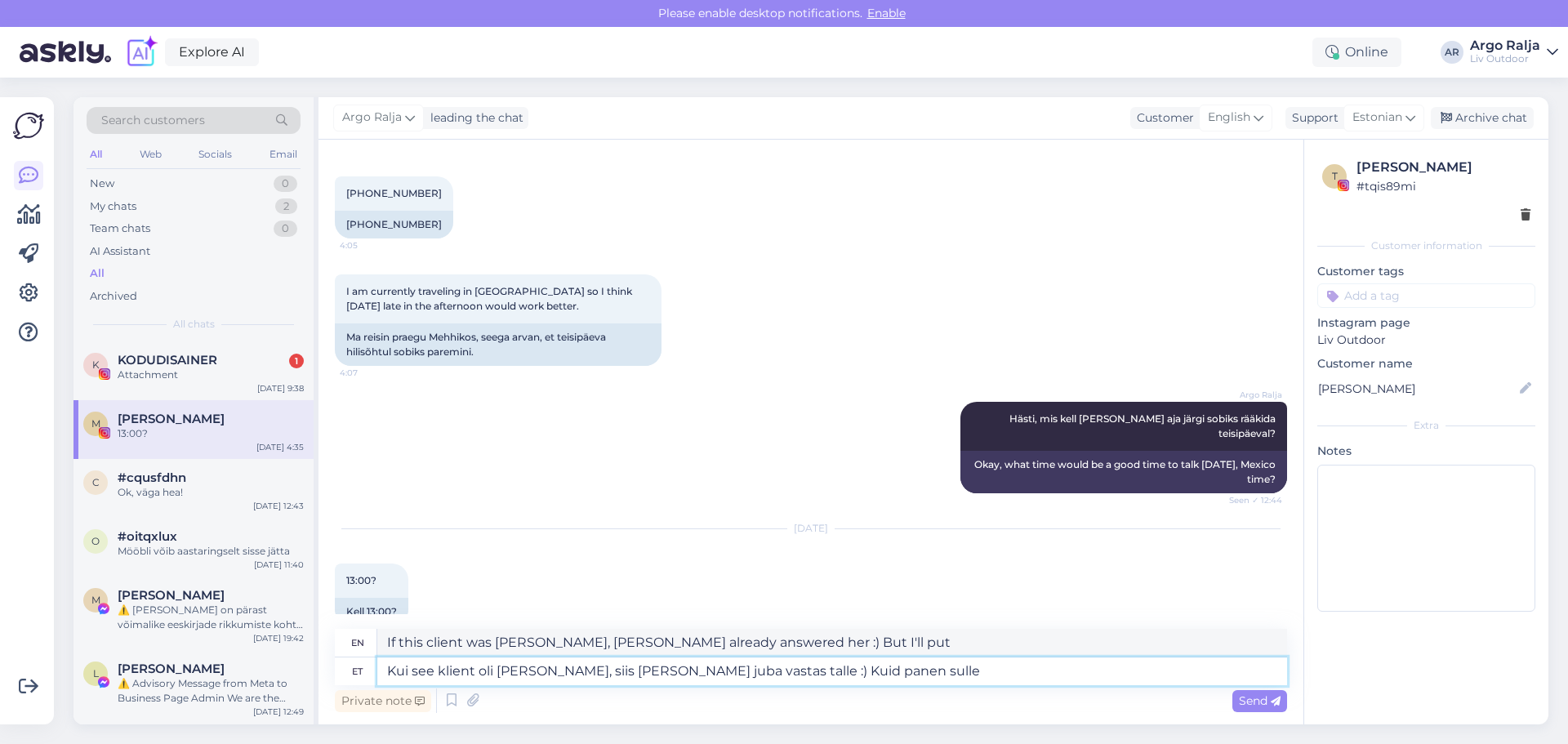
type textarea "If this client was [PERSON_NAME], [PERSON_NAME] already answered her :) But I'l…"
type textarea "Kui see klient oli [PERSON_NAME], siis [PERSON_NAME] juba vastas talle :) Kuid …"
type textarea "If that client was [PERSON_NAME], [PERSON_NAME] already replied to her :) But I…"
type textarea "Kui see klient oli [PERSON_NAME], siis [PERSON_NAME] juba vastas talle :) Kuid …"
type textarea "If that client was [PERSON_NAME], [PERSON_NAME] already replied to her :) But I…"
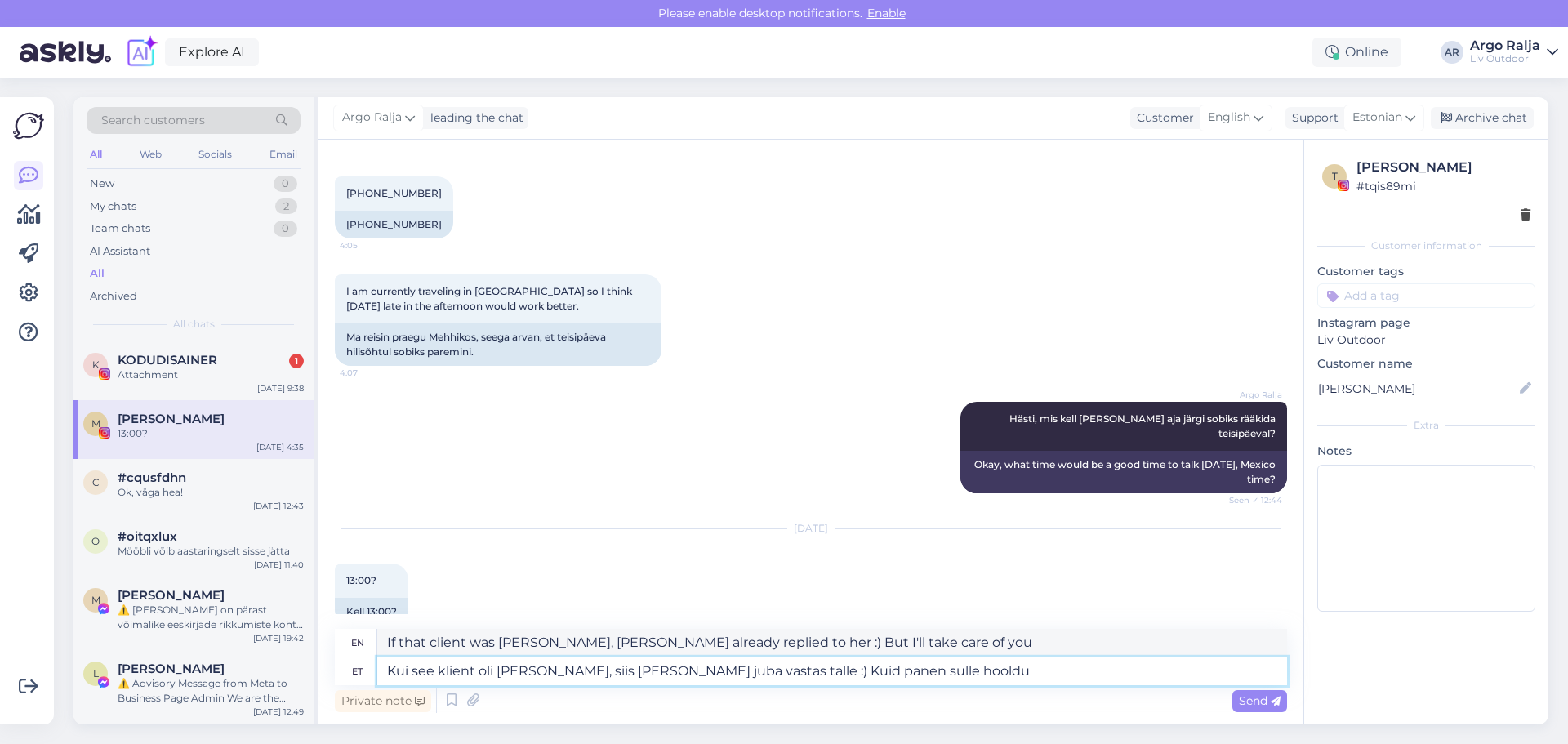
click at [841, 673] on textarea "Kui see klient oli [PERSON_NAME], siis [PERSON_NAME] juba vastas talle :) Kuid …" at bounding box center [832, 672] width 910 height 28
type textarea "Kui see klient oli [PERSON_NAME], siis [PERSON_NAME] juba vastas talle :) Kuid …"
type textarea "If this client was [PERSON_NAME], [PERSON_NAME] already answered her :) But I'l…"
click at [996, 662] on textarea "Kui see klient oli [PERSON_NAME], siis [PERSON_NAME] juba vastas talle :) Kuid …" at bounding box center [832, 672] width 910 height 28
type textarea "Kui see klient oli [PERSON_NAME], siis [PERSON_NAME] juba vastas talle :) Kuid …"
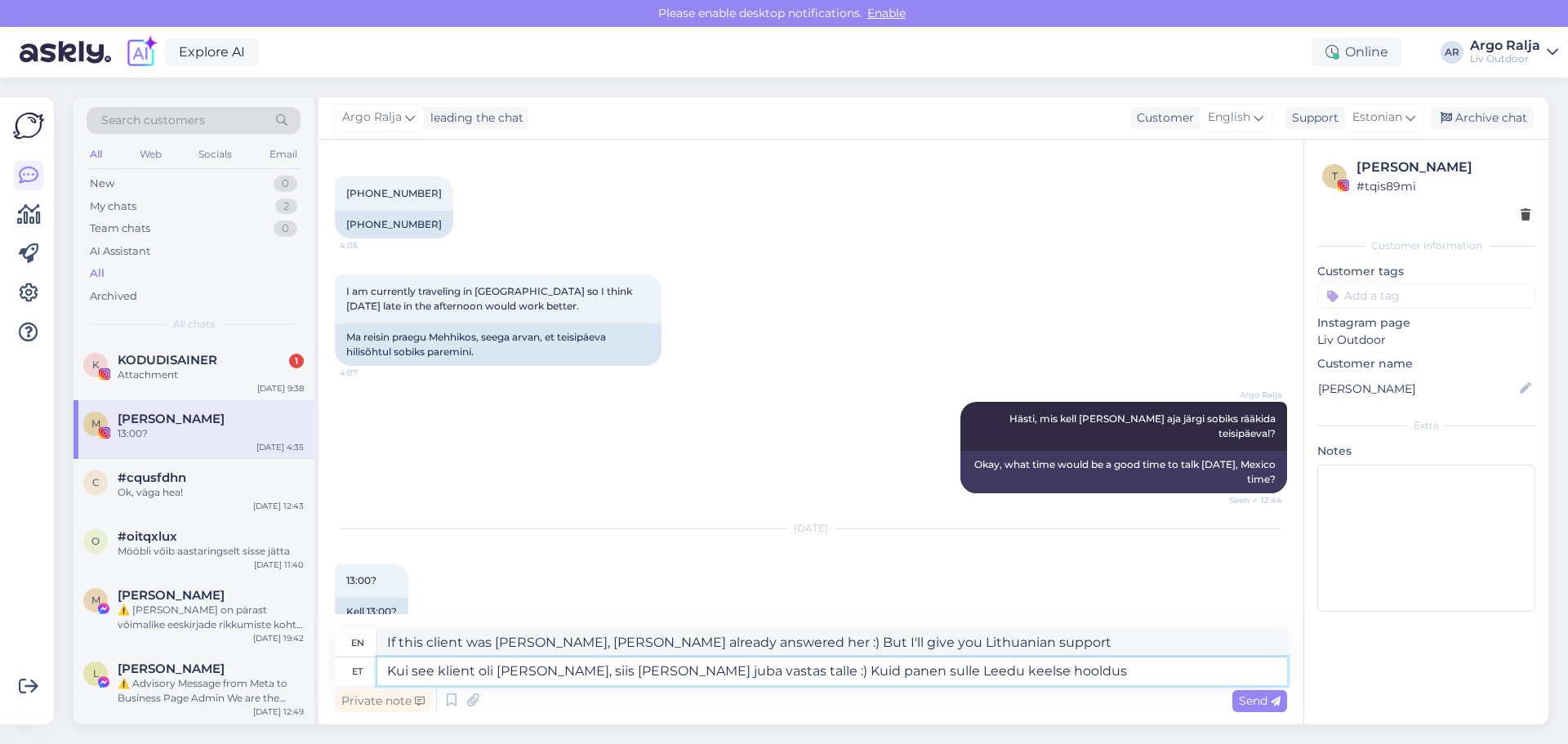
type textarea "If this client was [PERSON_NAME], [PERSON_NAME] already answered her :) But I'l…"
type textarea "Kui see klient oli [PERSON_NAME], siis [PERSON_NAME] juba vastas talle :) Kuid …"
type textarea "If this customer was [PERSON_NAME], [PERSON_NAME] already answered her :) But I…"
type textarea "Kui see klient oli [PERSON_NAME], siis [PERSON_NAME] juba vastas talle :) Kuid …"
type textarea "If this customer was [PERSON_NAME], [PERSON_NAME] already replied to her :) But…"
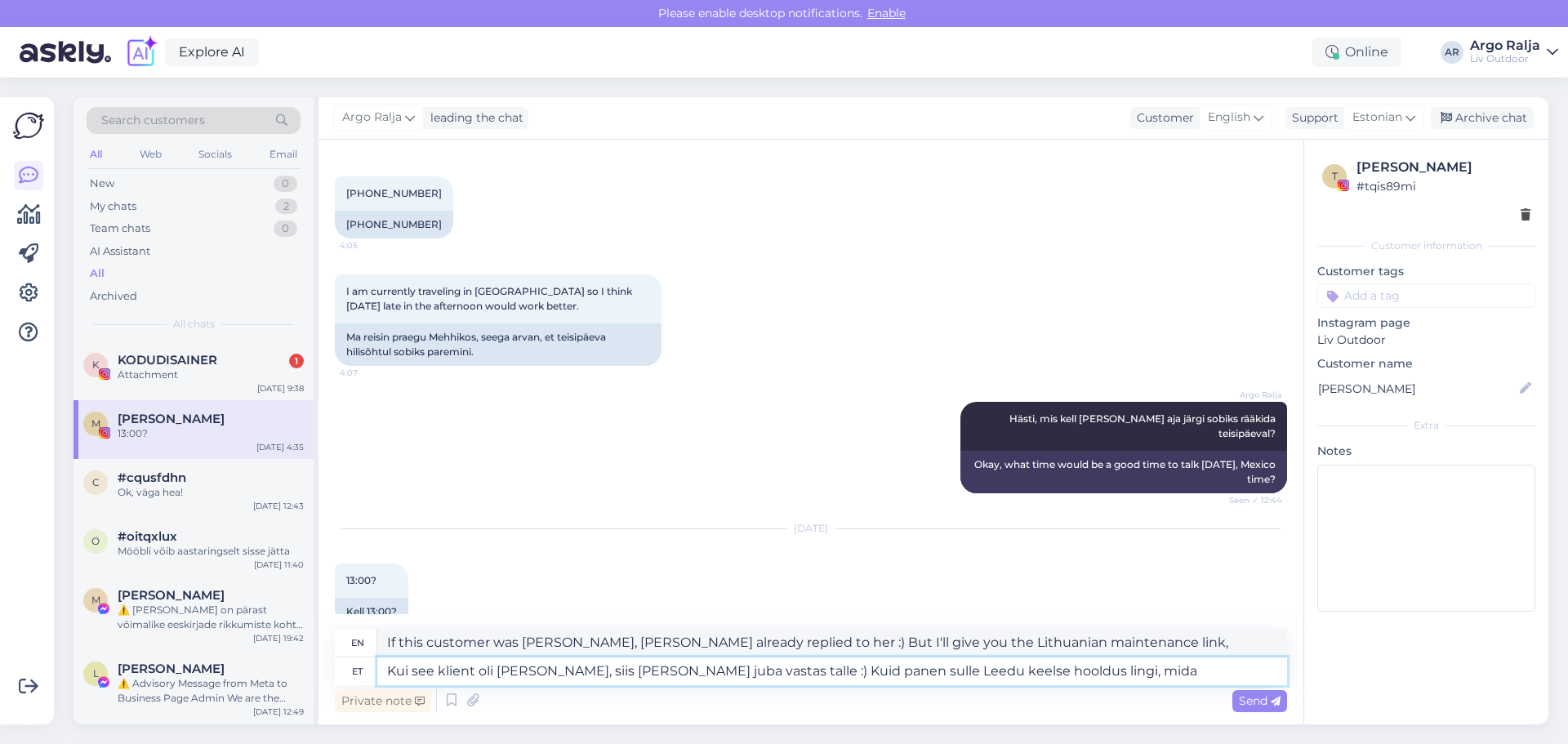
type textarea "Kui see klient oli [PERSON_NAME], siis [PERSON_NAME] juba vastas talle :) Kuid …"
type textarea "If this customer was [PERSON_NAME], [PERSON_NAME] already answered her :) But I…"
type textarea "Kui see klient oli [PERSON_NAME], siis [PERSON_NAME] juba vastas talle :) Kuid …"
type textarea "If this customer was [PERSON_NAME], [PERSON_NAME] already replied to her :) But…"
type textarea "Kui see klient oli [PERSON_NAME], siis [PERSON_NAME] juba vastas talle :) Kuid …"
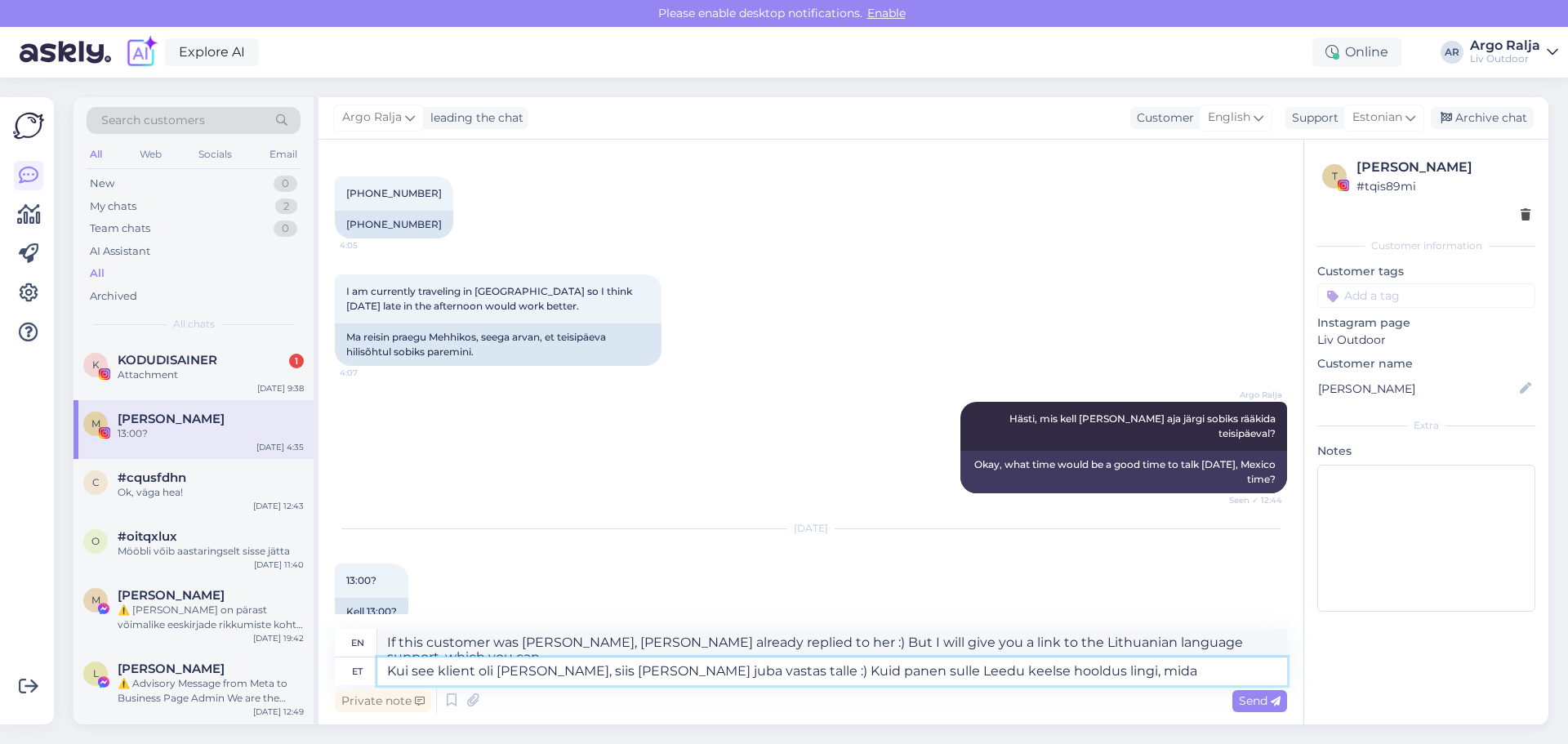
type textarea "If this customer was [PERSON_NAME], [PERSON_NAME] already answered her :) But I…"
type textarea "Kui see klient oli [PERSON_NAME], siis [PERSON_NAME] juba vastas talle :) Kuid …"
type textarea "If this customer was [PERSON_NAME], [PERSON_NAME] already replied to her :) But…"
type textarea "Kui see klient oli [PERSON_NAME], siis [PERSON_NAME] juba vastas talle :) Kuid …"
type textarea "If this customer was [PERSON_NAME], [PERSON_NAME] already answered her :) But I…"
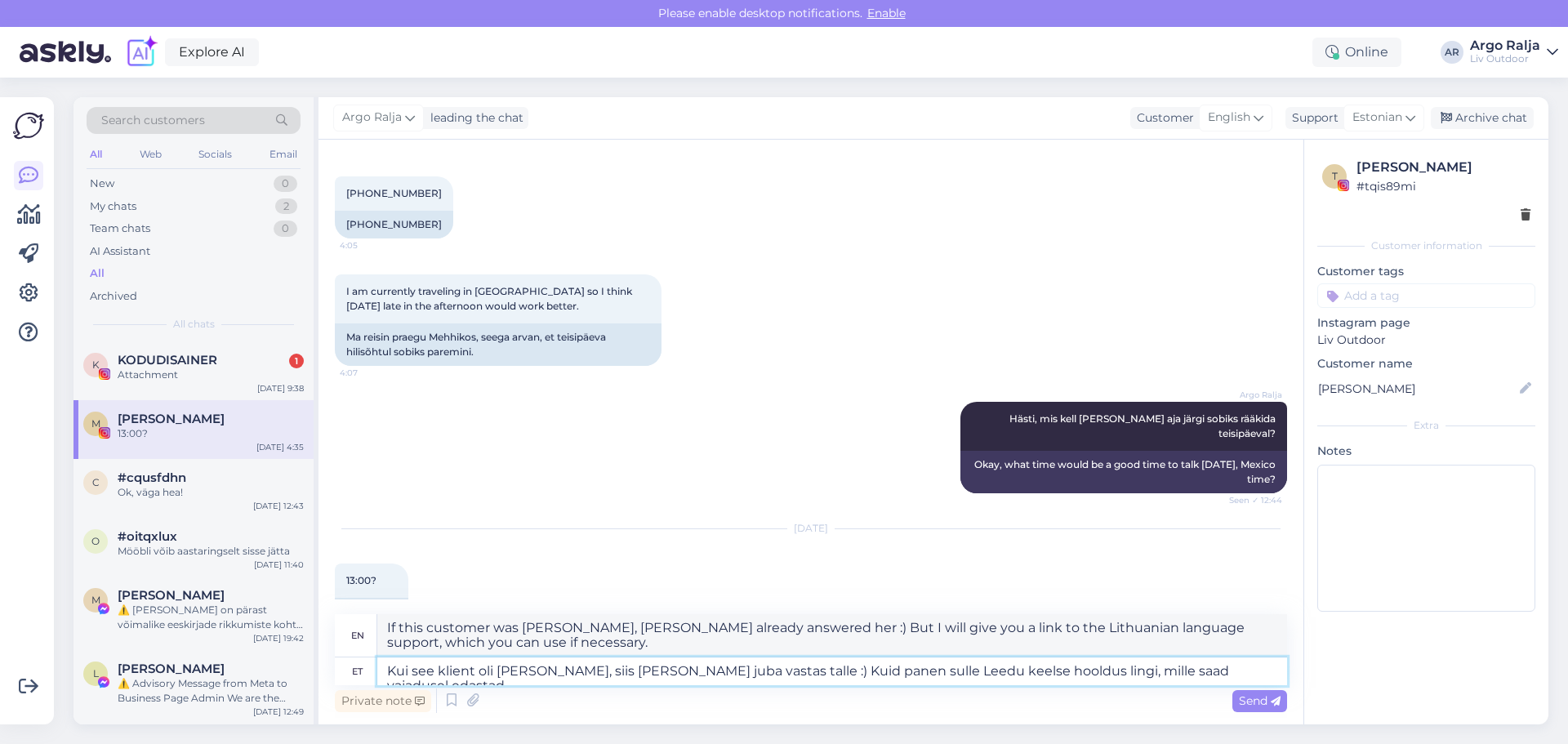
type textarea "Kui see klient oli [PERSON_NAME], siis [PERSON_NAME] juba vastas talle :) Kuid …"
type textarea "If this client was [PERSON_NAME], [PERSON_NAME] already replied to her :) But I…"
type textarea "Kui see klient oli [PERSON_NAME], siis [PERSON_NAME] juba vastas talle :) Kuid …"
type textarea "If this client was [PERSON_NAME], [PERSON_NAME] already replied to her :) But I…"
drag, startPoint x: 387, startPoint y: 627, endPoint x: 469, endPoint y: 643, distance: 83.5
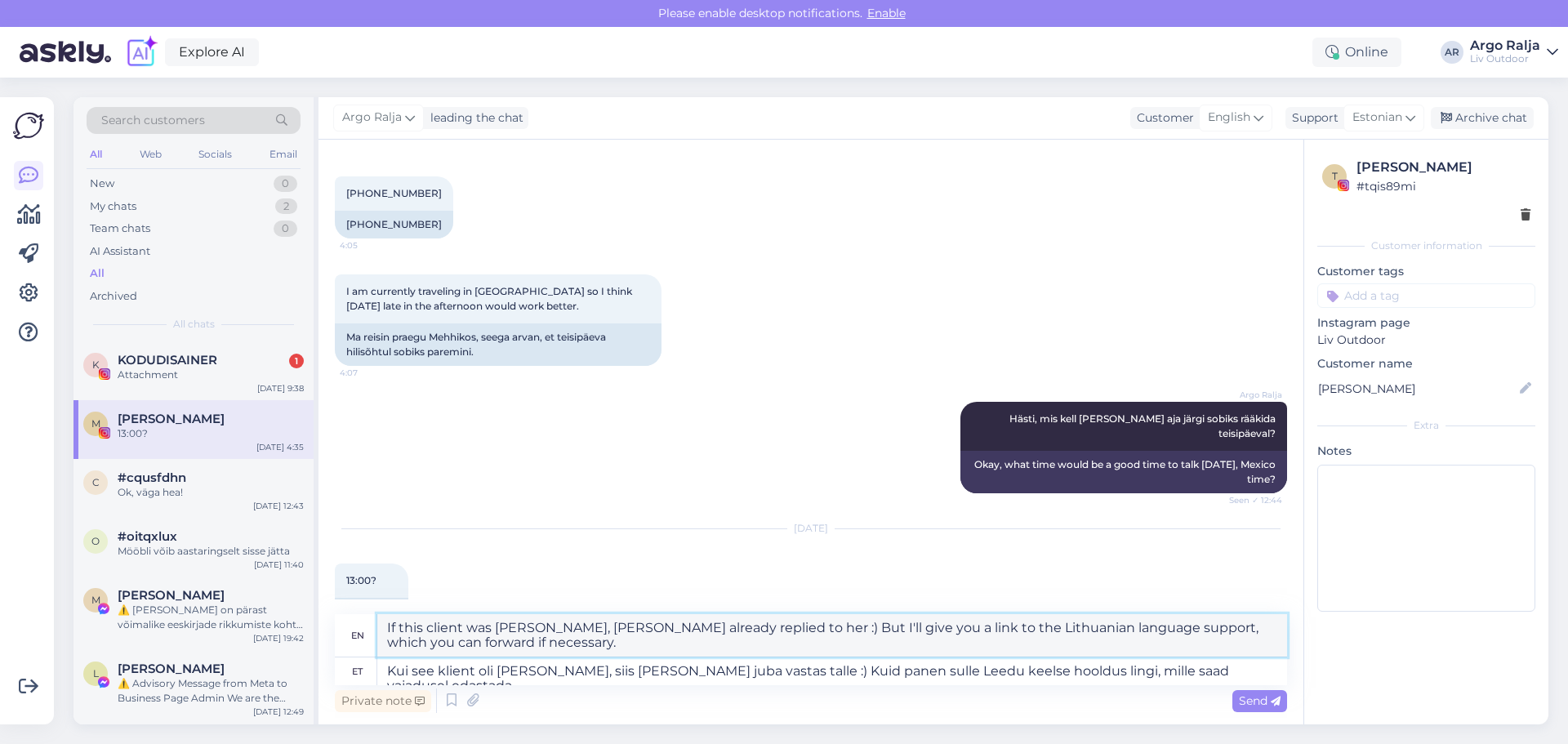
click at [486, 643] on textarea "If this client was [PERSON_NAME], [PERSON_NAME] already replied to her :) But I…" at bounding box center [832, 636] width 910 height 43
drag, startPoint x: 381, startPoint y: 669, endPoint x: 1239, endPoint y: 665, distance: 858.0
click at [1239, 665] on textarea "Kui see klient oli [PERSON_NAME], siis [PERSON_NAME] juba vastas talle :) Kuid …" at bounding box center [832, 672] width 910 height 28
type textarea "Te"
type textarea "You"
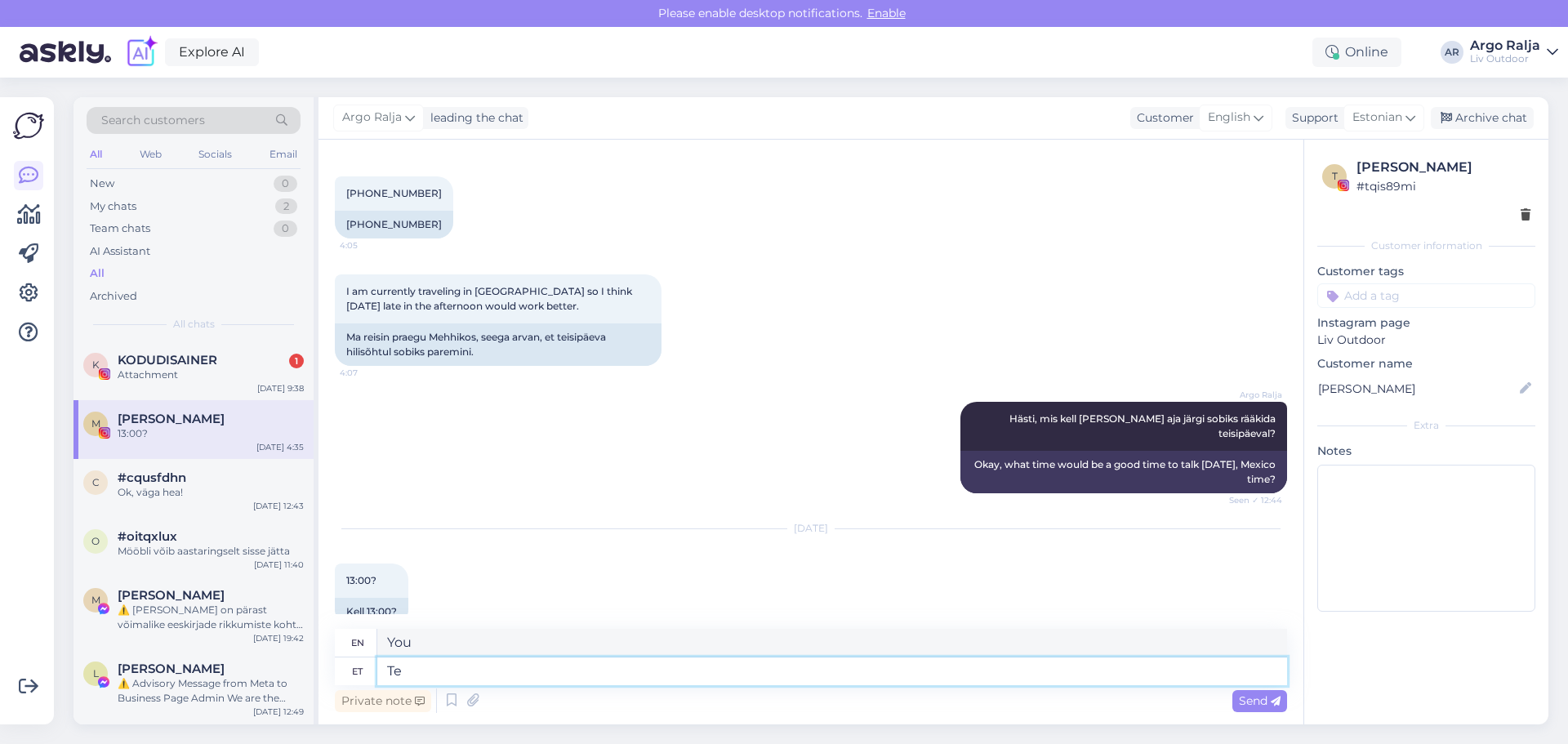
type textarea "T"
type textarea "Oma"
type textarea "My"
type textarea "Oma kogemusest"
type textarea "From my own experience"
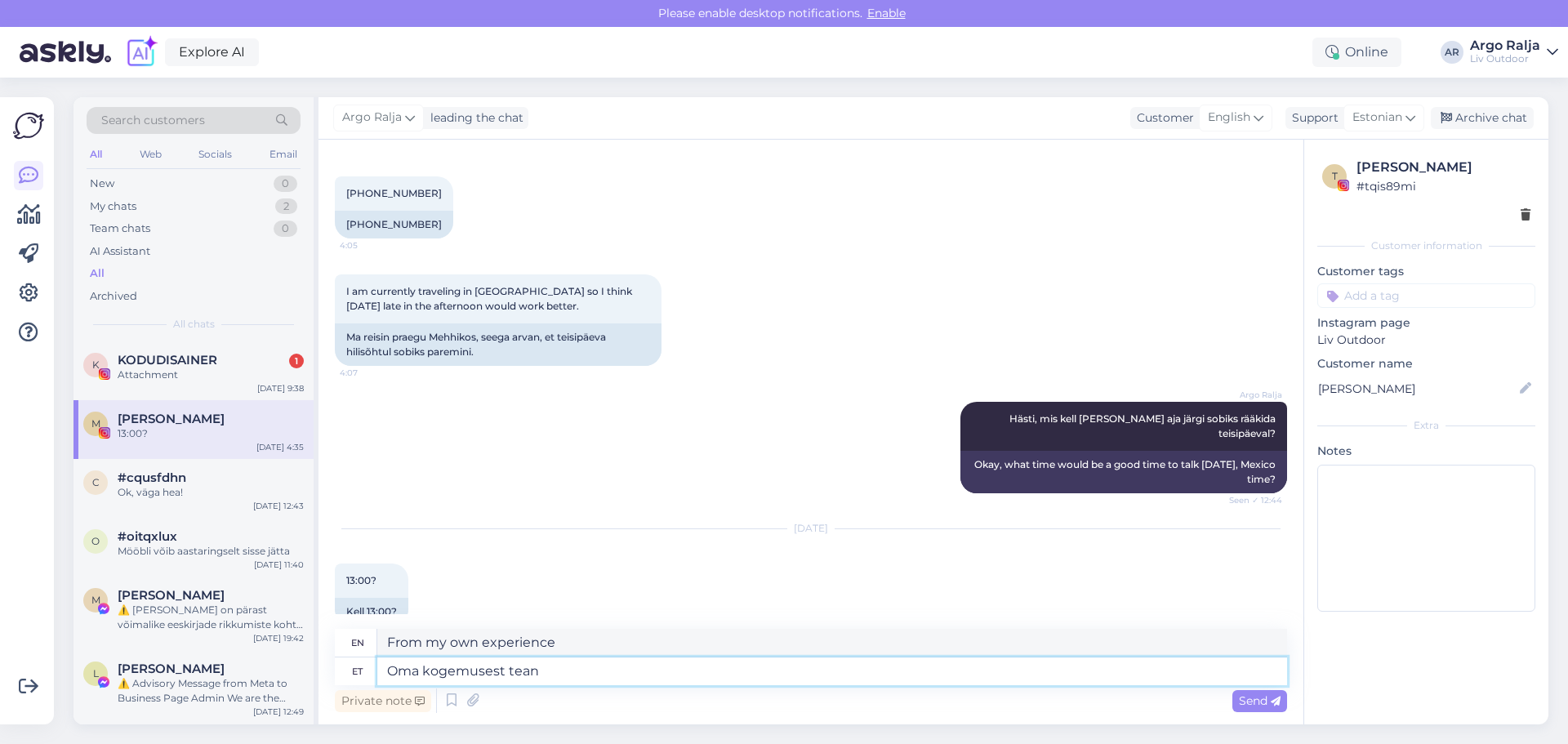
type textarea "Oma kogemusest tean,"
type textarea "I know from my own experience"
type textarea "Oma kogemusest tean,"
type textarea "I know from my own experience,"
type textarea "Oma kogemusest tean, et"
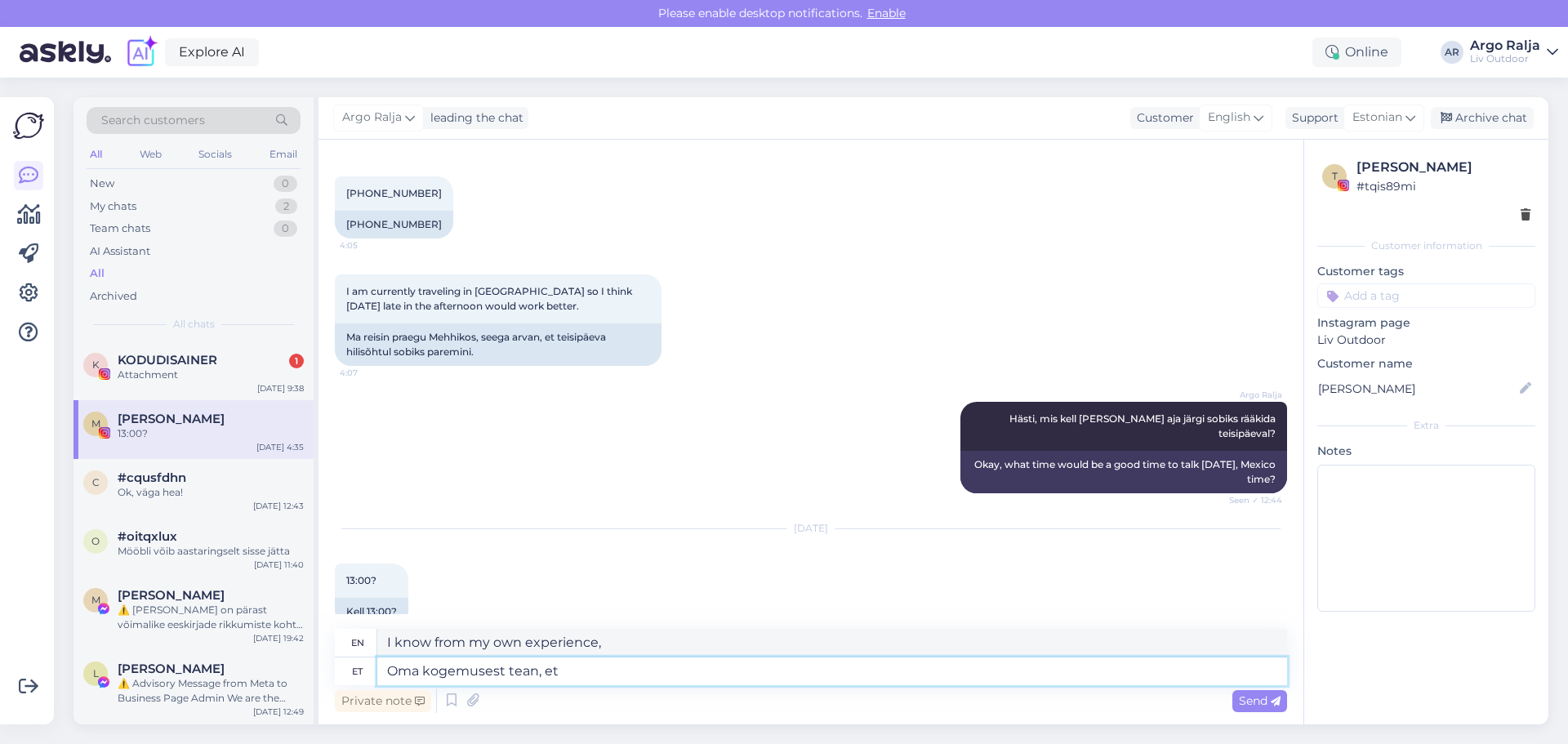
type textarea "I know from my own experience that"
type textarea "Oma kogemusest tean, et meil"
type textarea "I know from my own experience that we"
type textarea "Oma kogemusest tean, et meil paljud"
type textarea "I know from my own experience that many of us"
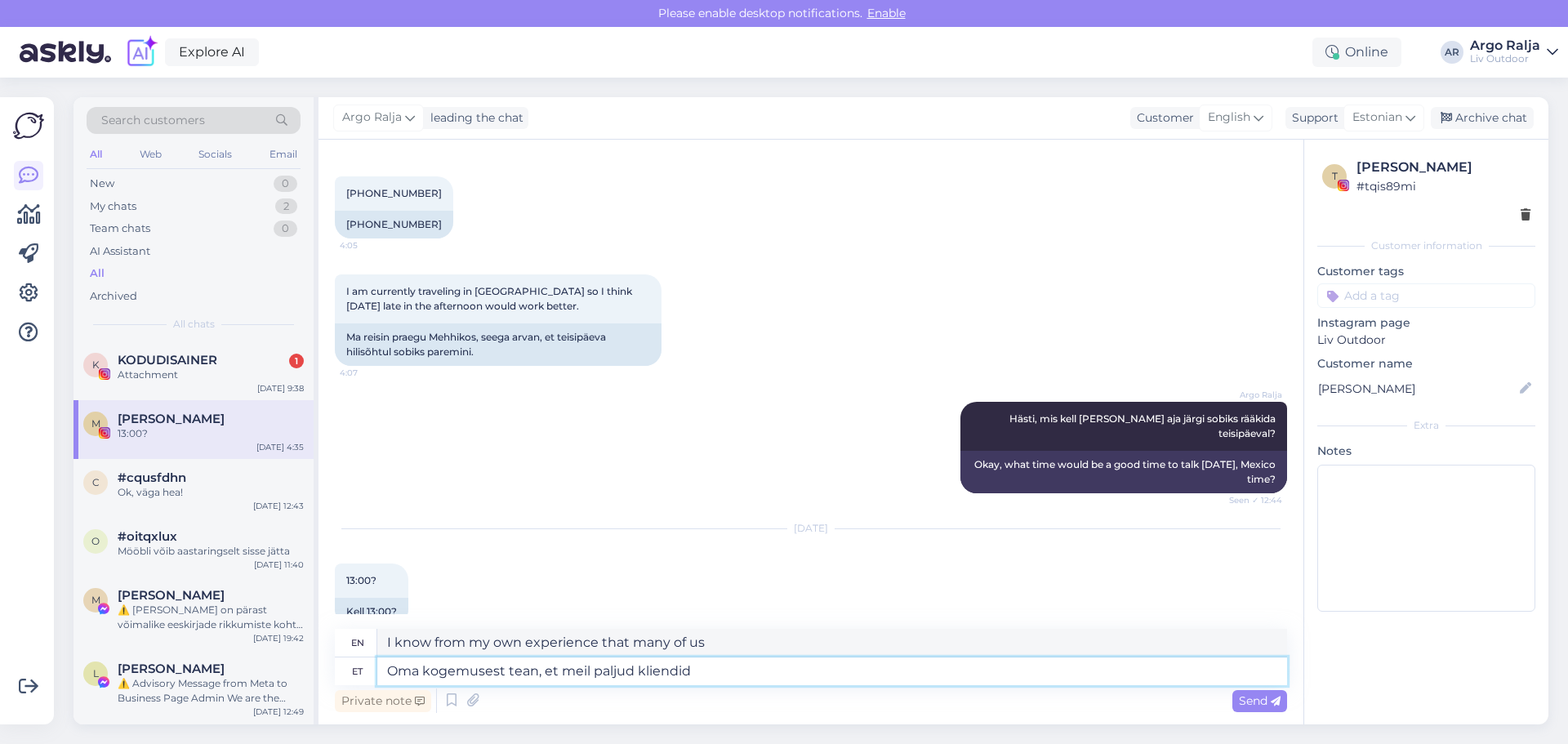
type textarea "Oma kogemusest tean, et meil paljud kliendid"
type textarea "From my experience, I know that many of our customers"
type textarea "Oma kogemusest tean, et meil paljud kliendid hoiavad läbi talve"
type textarea "From my experience, I know that many of our customers stick around."
type textarea "Oma kogemusest tean, et meil paljud kliendid hoiavad läbi talve õ"
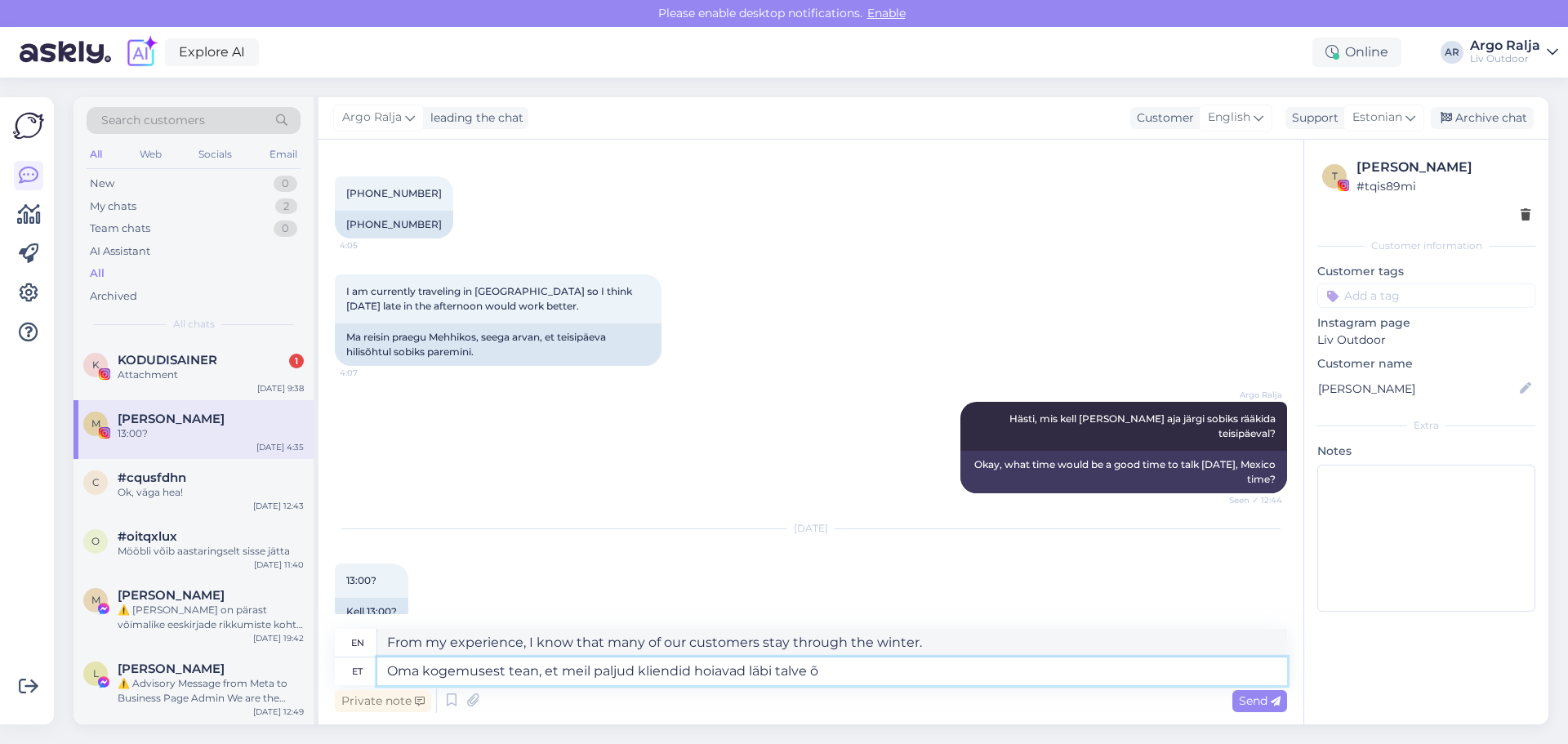
type textarea "From my experience, I know that many of our customers stay home through the win…"
type textarea "Oma kogemusest tean, et meil paljud kliendid hoiavad läbi talve õues"
type textarea "From my experience, I know that many of our customers stay outside through the …"
click at [810, 669] on textarea "Oma kogemusest tean, et meil paljud kliendid hoiavad läbi talve õues" at bounding box center [832, 672] width 910 height 28
type textarea "Oma kogemusest tean, et meil paljud kliendid hoiavad läbi talve mõues"
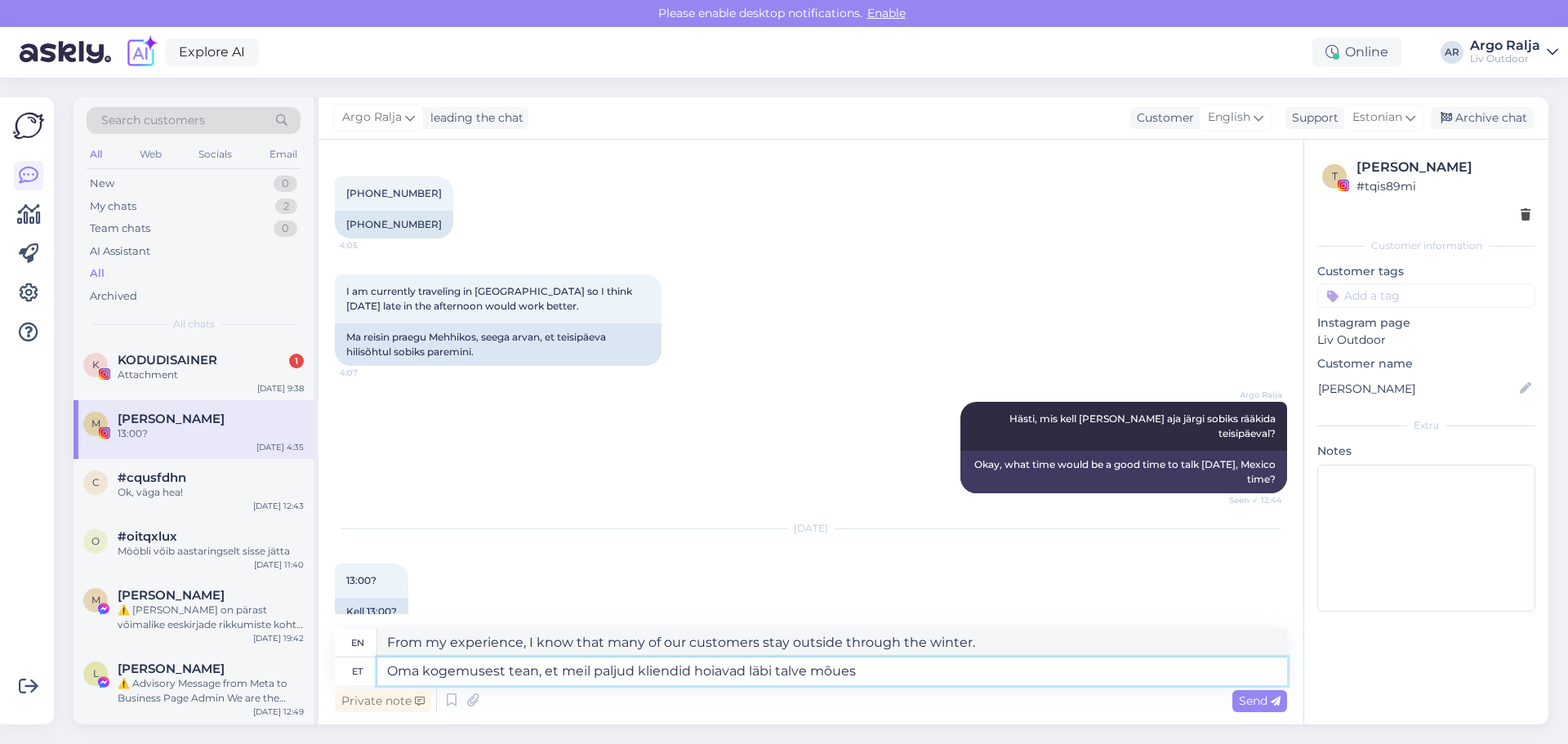
type textarea "From my experience, I know that many of our customers stay in the mood through …"
type textarea "Oma kogemusest tean, et meil paljud kliendid hoiavad läbi talve mööõues"
type textarea "From my experience, I know that many of our customers keep their furniture outs…"
type textarea "Oma kogemusest tean, et meil paljud kliendid hoiavad läbi talve mööblit õues"
type textarea "From my experience, I know that many of our customers keep their furniture outd…"
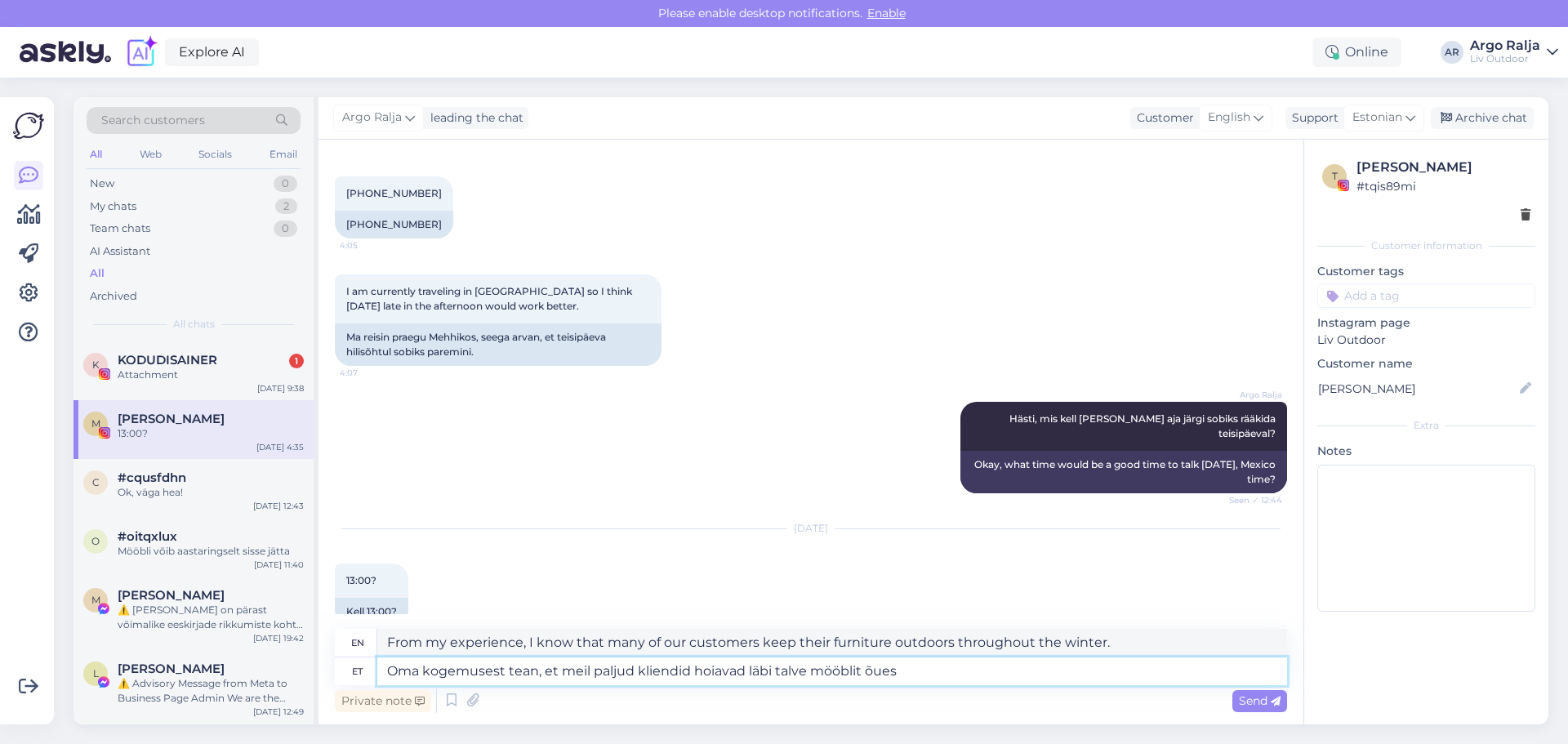
click at [924, 672] on textarea "Oma kogemusest tean, et meil paljud kliendid hoiavad läbi talve mööblit õues" at bounding box center [832, 672] width 910 height 28
type textarea "Oma kogemusest tean, et meil paljud kliendid hoiavad läbi talve mööblit õues. […"
type textarea "From my experience, I know that many of our customers keep their furniture outd…"
type textarea "Oma kogemusest tean, et meil paljud kliendid hoiavad läbi talve mööblit õues. […"
type textarea "From my experience, I know that many of our customers keep their furniture outd…"
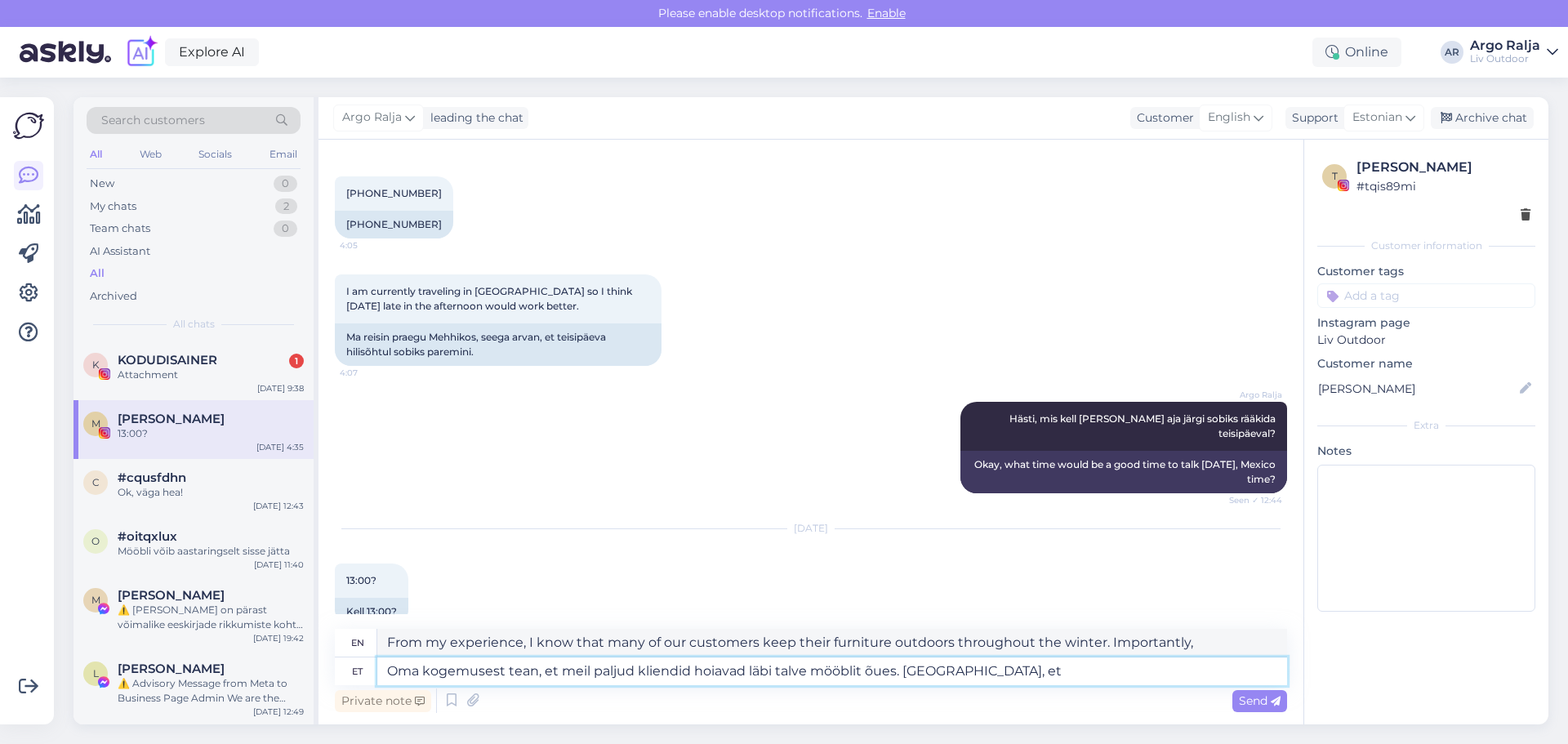
type textarea "Oma kogemusest tean, et meil paljud kliendid hoiavad läbi talve mööblit õues. […"
type textarea "From my experience, I know that many of our customers keep their furniture outd…"
type textarea "Oma kogemusest tean, et meil paljud kliendid hoiavad läbi talve mööblit õues. […"
type textarea "From my experience, I know that many of our customers keep their furniture outs…"
type textarea "Oma kogemusest tean, et meil paljud kliendid hoiavad läbi talve mööblit õues. O…"
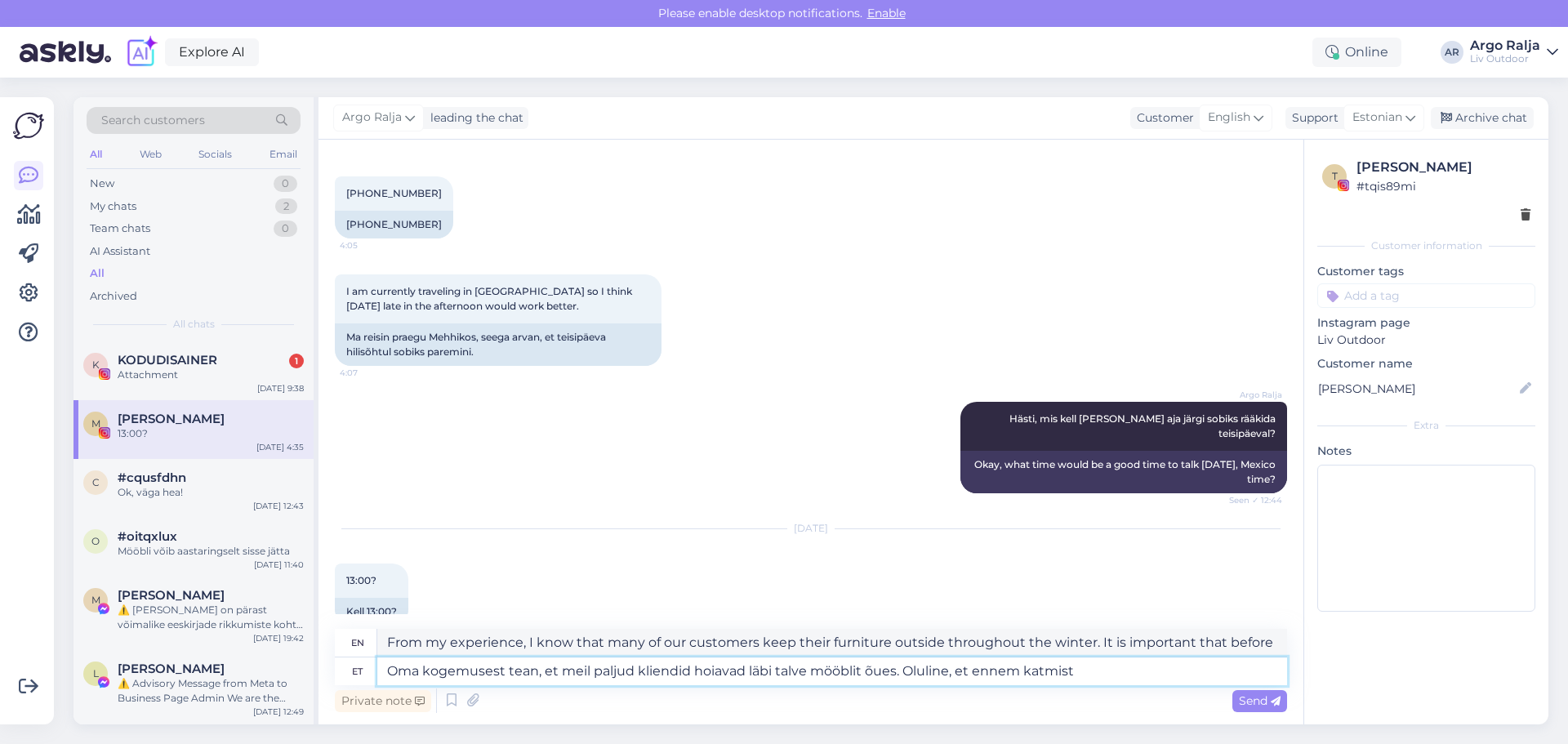
type textarea "From my experience, I know that many of our customers keep their furniture outs…"
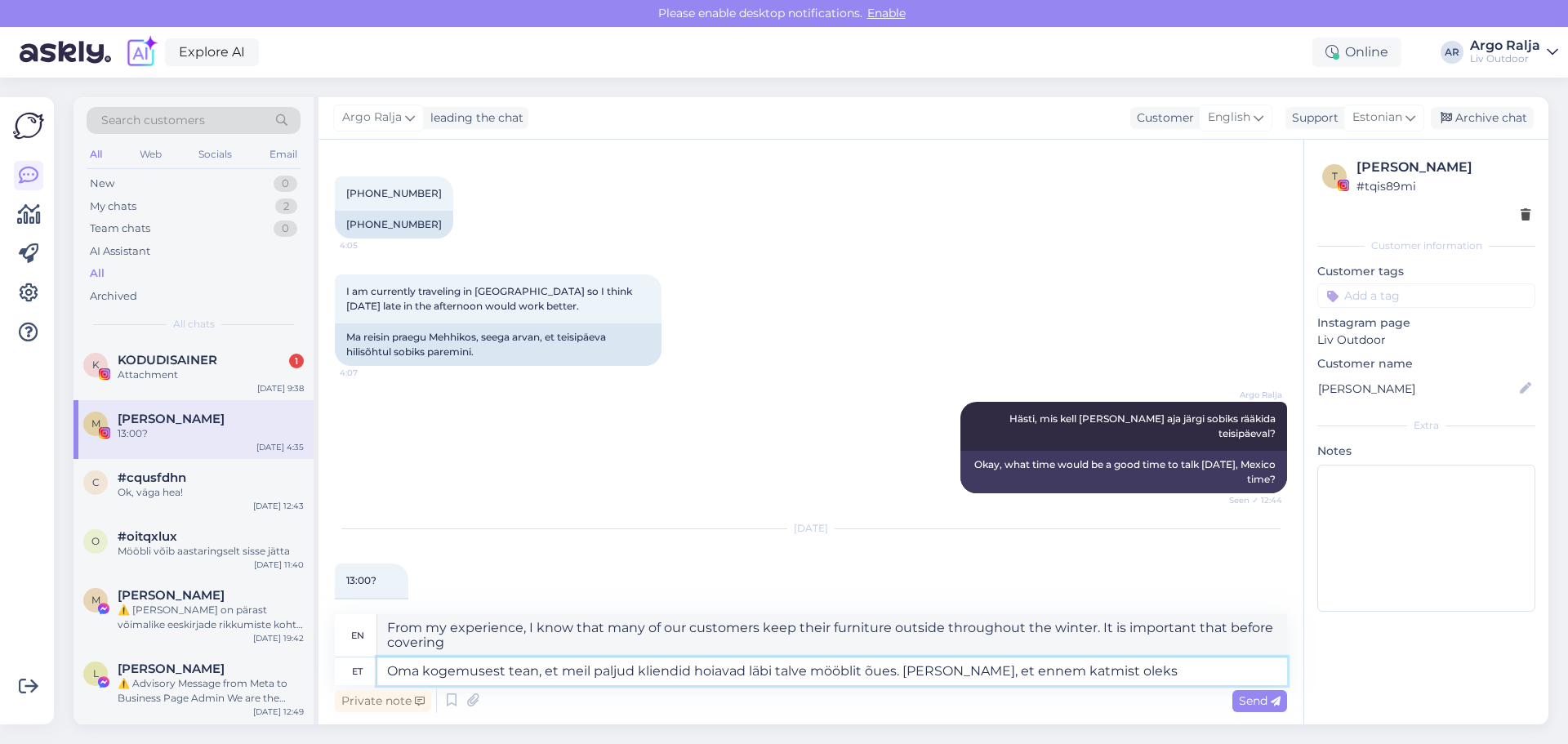
type textarea "Oma kogemusest tean, et meil paljud kliendid hoiavad läbi talve mööblit õues. […"
type textarea "From my experience, I know that many of our customers keep their furniture outs…"
type textarea "Oma kogemusest tean, et meil paljud kliendid hoiavad läbi talve mööblit õues. […"
type textarea "From my experience, I know that many of our customers keep their furniture outs…"
type textarea "Oma kogemusest tean, et meil paljud kliendid hoiavad läbi talve mööblit õues. […"
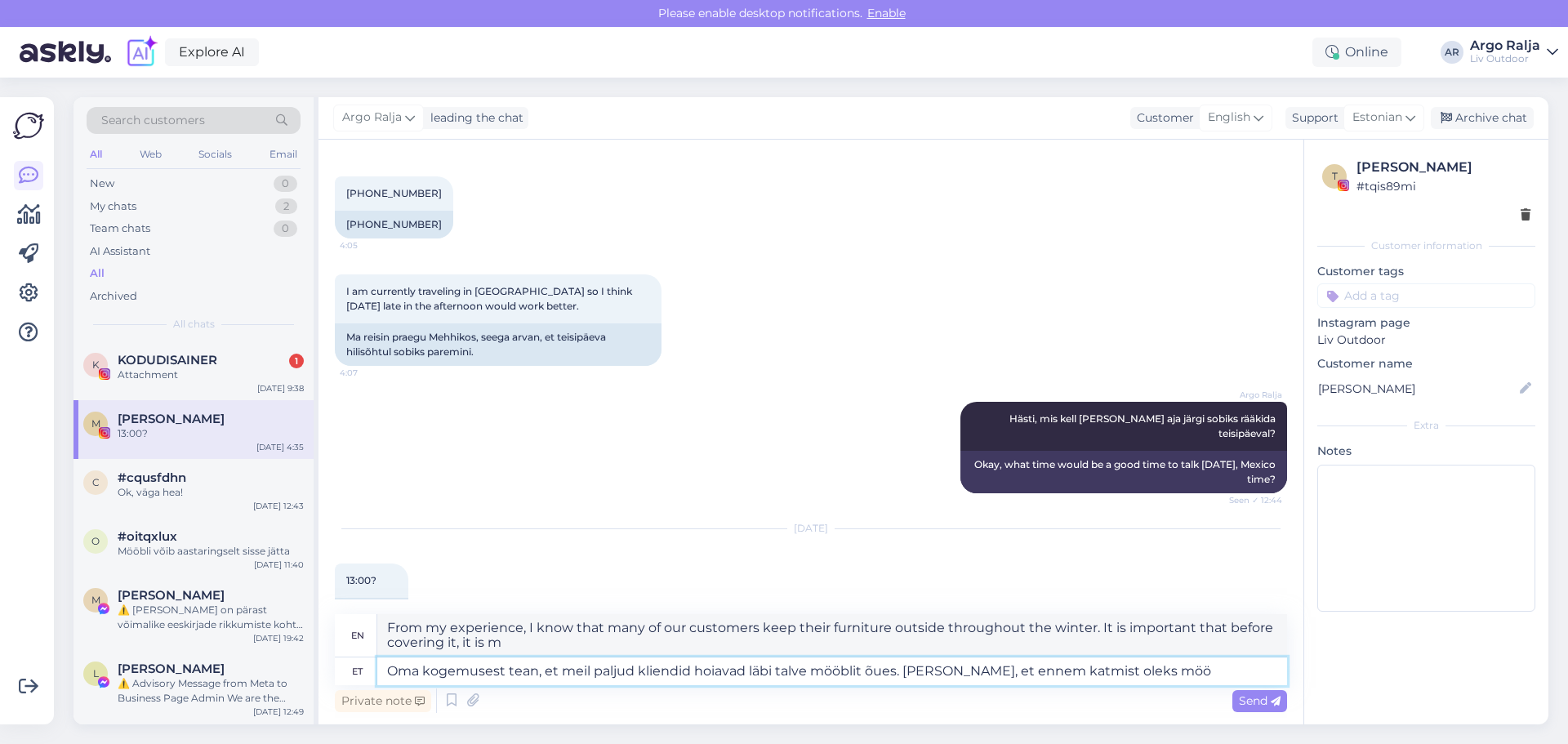
type textarea "From my experience, I know that many of our customers keep their furniture outs…"
drag, startPoint x: 1147, startPoint y: 666, endPoint x: 324, endPoint y: 687, distance: 823.3
click at [324, 687] on div "Chat started [DATE] Hello Do you ship your pergolas to [GEOGRAPHIC_DATA]?? 12:5…" at bounding box center [811, 432] width 985 height 585
type textarea "Ar"
type textarea "A"
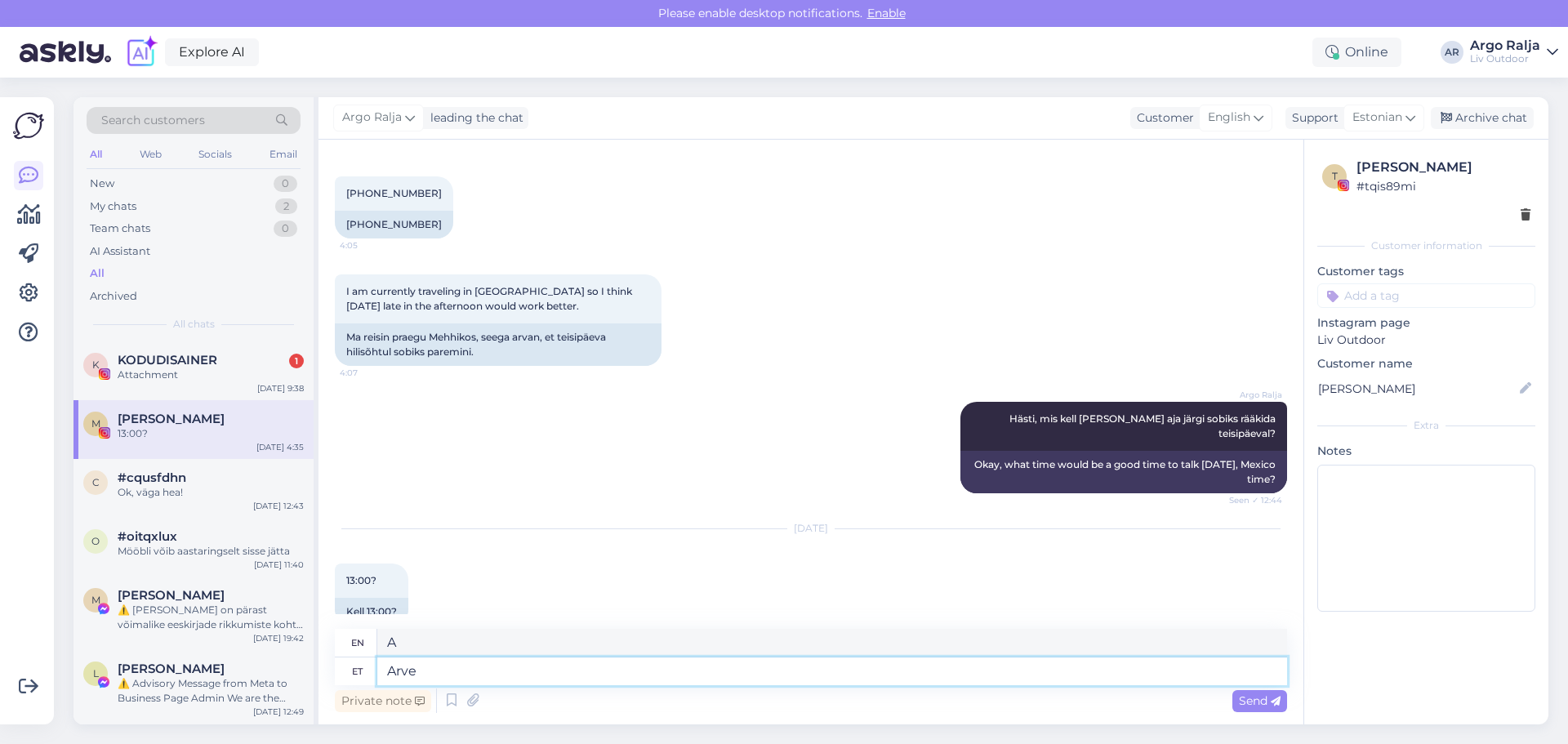
type textarea "Arve"
type textarea "Invoice"
type textarea "Arve leiate"
type textarea "You can find the invoice"
type textarea "Arve leiate manusest."
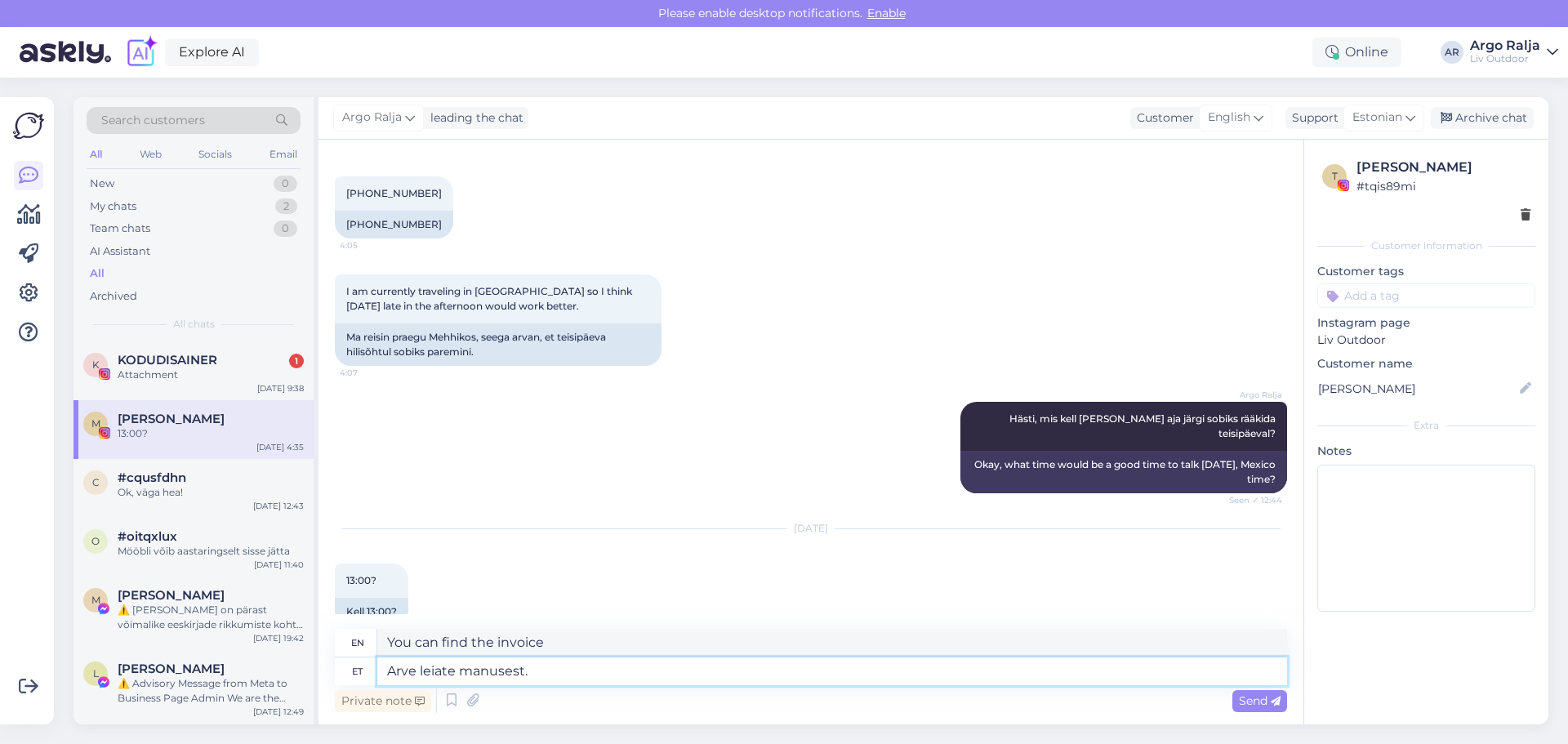
type textarea "You can find the invoice in the attachment."
drag, startPoint x: 709, startPoint y: 647, endPoint x: 355, endPoint y: 646, distance: 354.0
click at [355, 646] on div "en You can find the invoice in the attachment." at bounding box center [812, 643] width 953 height 29
drag, startPoint x: 550, startPoint y: 673, endPoint x: 362, endPoint y: 672, distance: 188.0
click at [362, 672] on div "et Arve leiate manusest." at bounding box center [812, 672] width 953 height 28
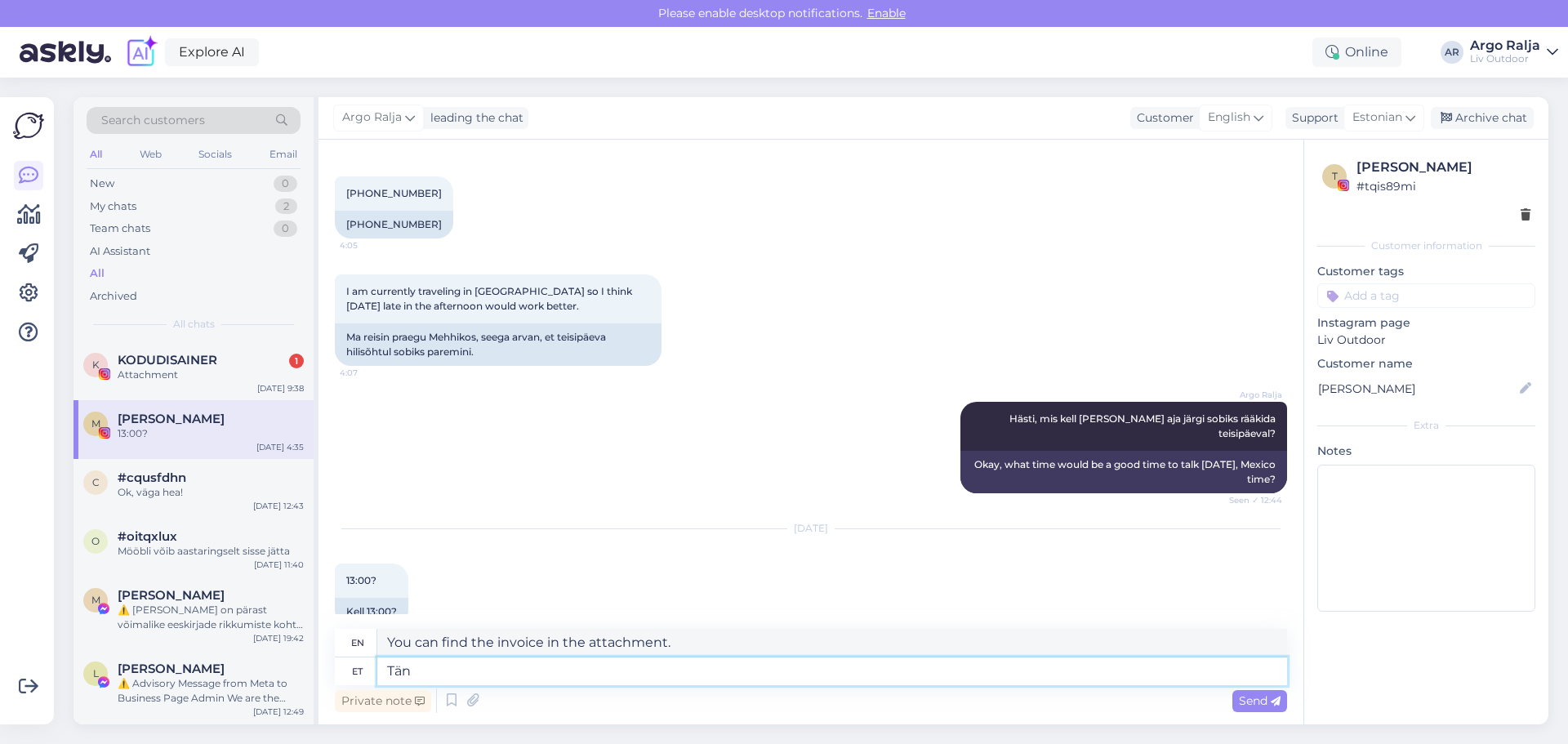
type textarea "Täne"
type textarea "[DATE]"
type textarea "Tänan"
type textarea "Thank you"
type textarea "Tänan [PERSON_NAME]"
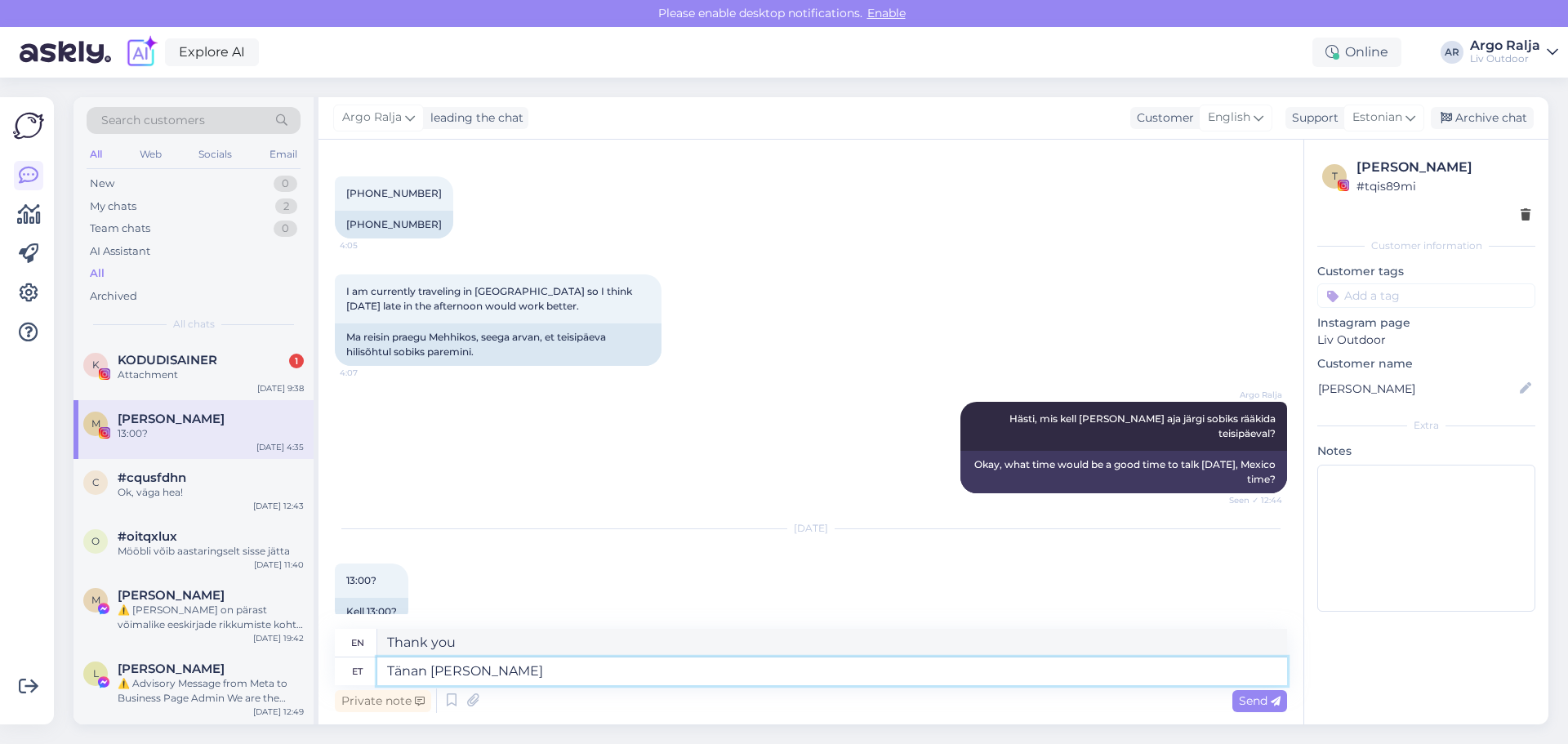
type textarea "Thank you [PERSON_NAME]"
type textarea "[PERSON_NAME],"
type textarea "Thank you, [PERSON_NAME]."
type textarea "[PERSON_NAME], [PERSON_NAME]"
type textarea "Thank you [PERSON_NAME], [PERSON_NAME]"
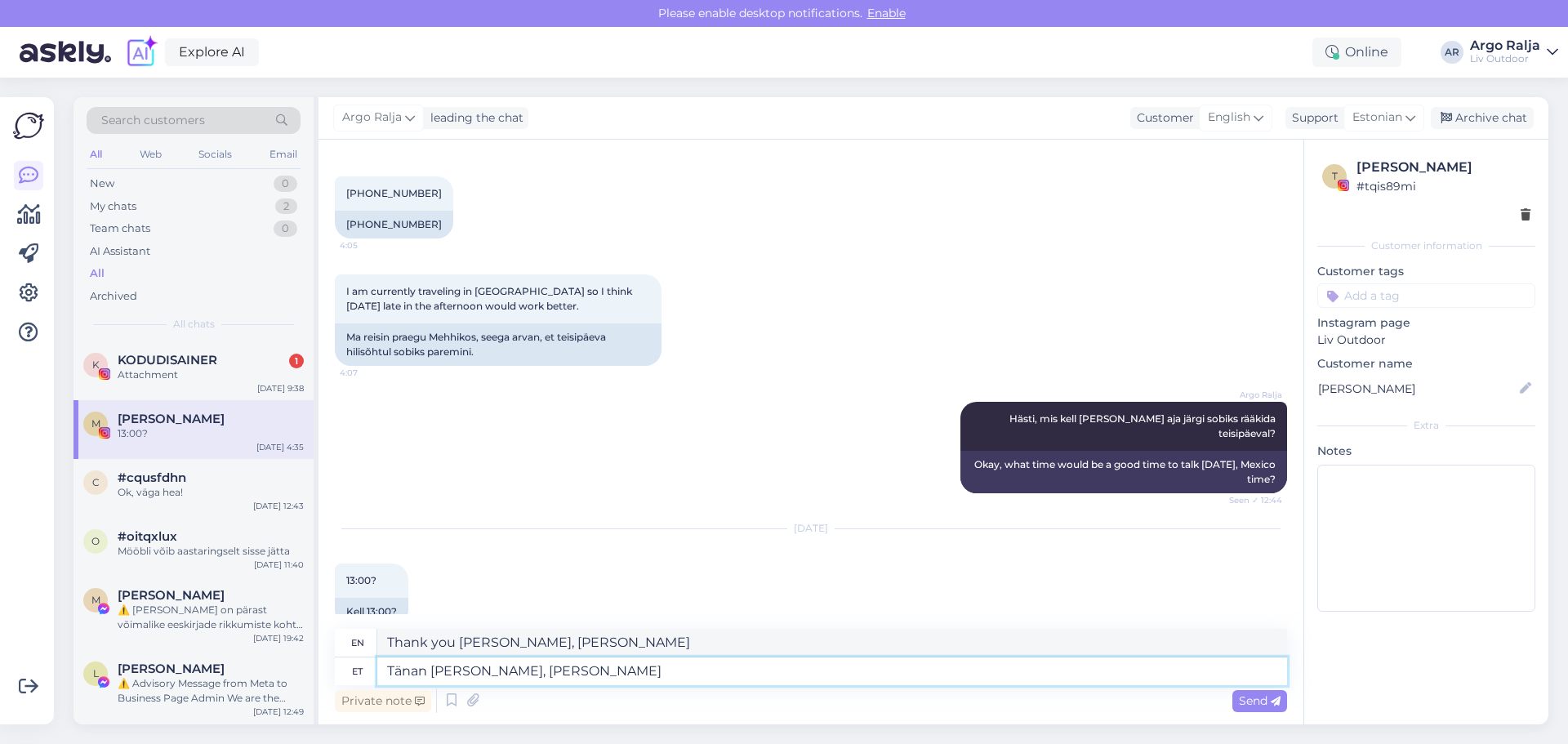
type textarea "Tänan [PERSON_NAME], [PERSON_NAME]"
type textarea "Thank you [PERSON_NAME], [PERSON_NAME] already"
type textarea "Tänan [PERSON_NAME], [PERSON_NAME] juba kirjutas"
type textarea "Thanks [PERSON_NAME], [PERSON_NAME] already wrote"
type textarea "Tänan [PERSON_NAME], [PERSON_NAME] juba kirjutas jah"
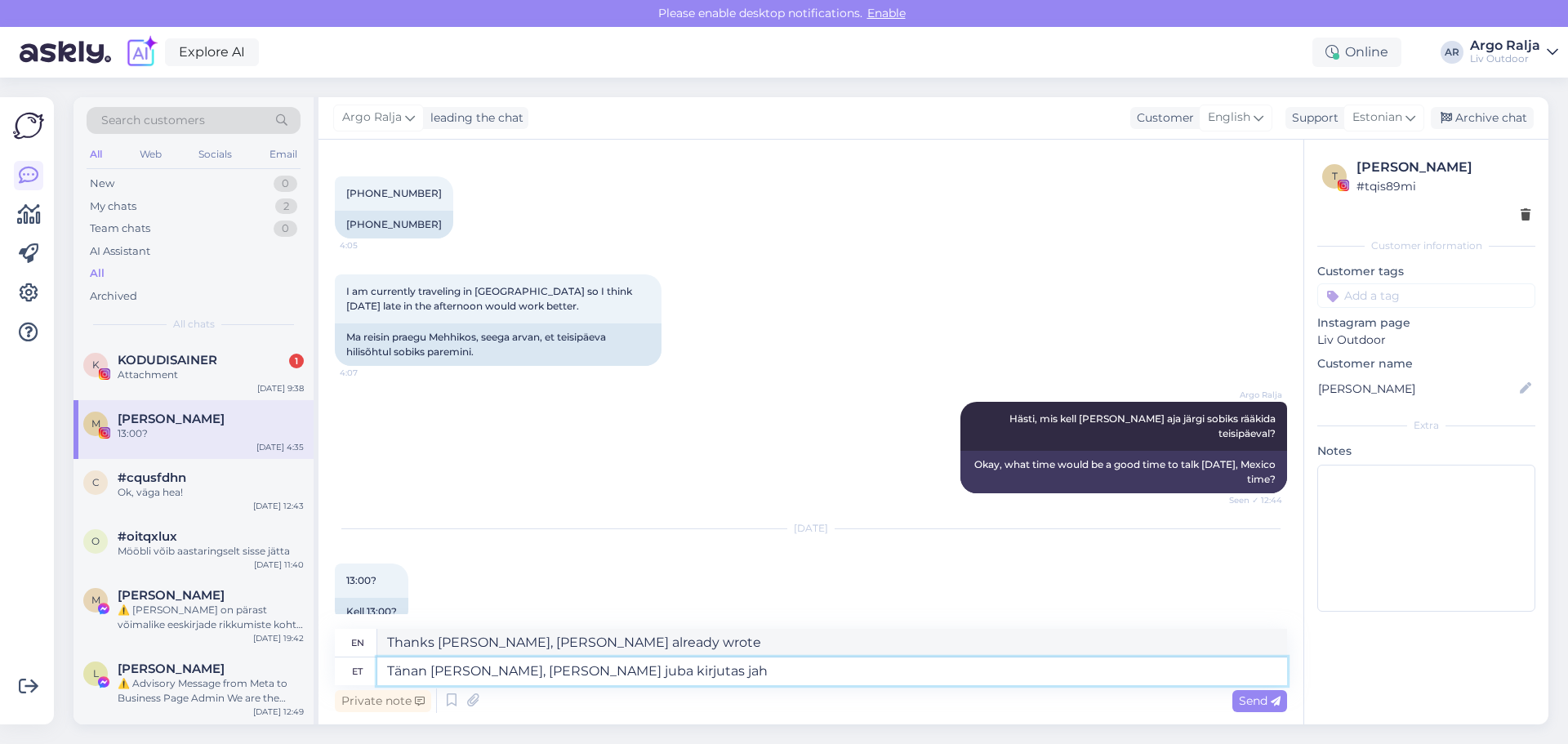
type textarea "Thanks [PERSON_NAME], [PERSON_NAME] already wrote yes"
type textarea "Tänan [PERSON_NAME], [PERSON_NAME] juba kirjutas"
type textarea "Thanks [PERSON_NAME], [PERSON_NAME] already wrote"
type textarea "Tänan [PERSON_NAME], [PERSON_NAME] juba kirjutas ni"
type textarea "Thanks [PERSON_NAME], [PERSON_NAME] already wrote nid"
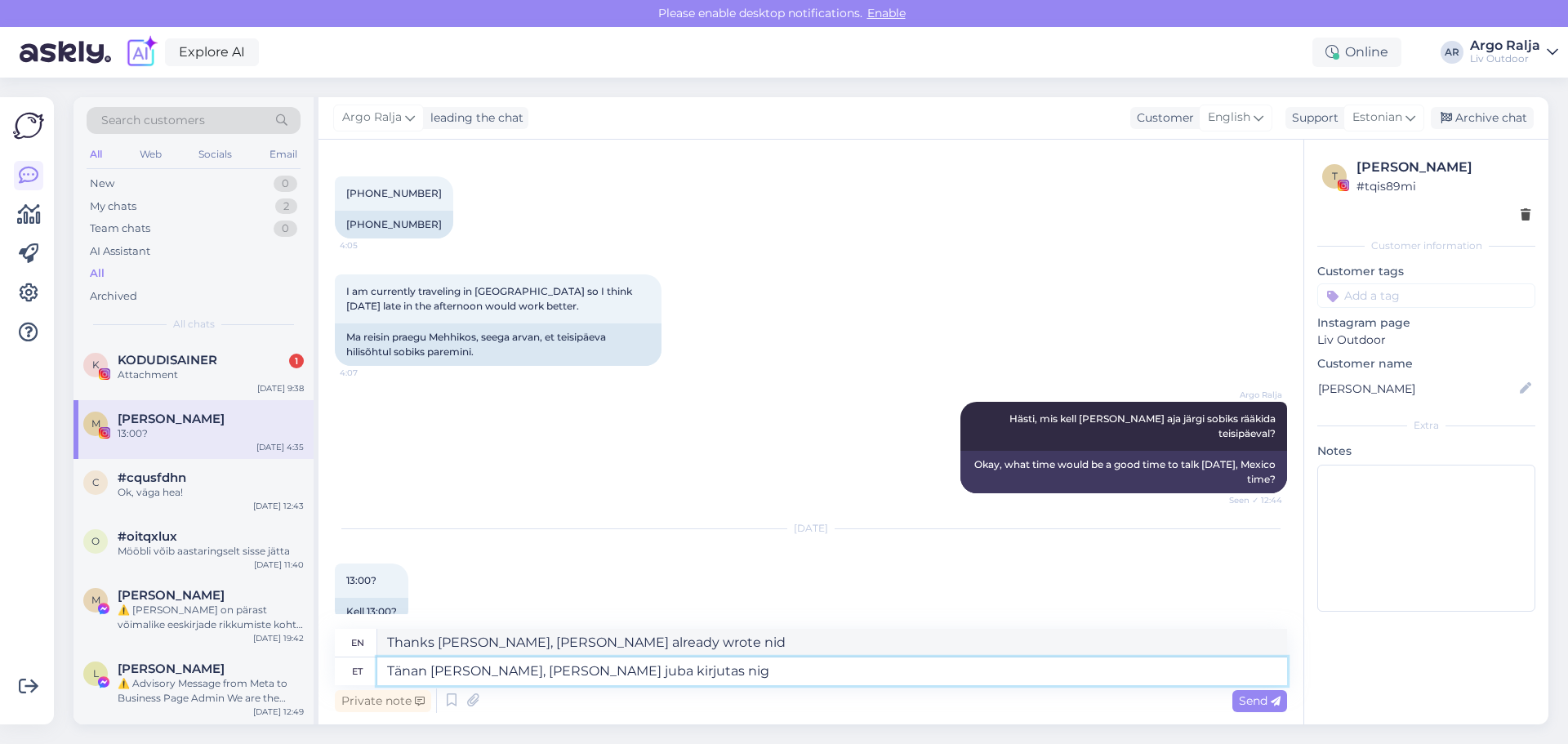
type textarea "Tänan [PERSON_NAME], [PERSON_NAME] juba kirjutas nig"
type textarea "Thanks [PERSON_NAME], [PERSON_NAME] already wrote nig"
type textarea "Tänan [PERSON_NAME], [PERSON_NAME] juba kirjutas nig tegi"
type textarea "Thanks [PERSON_NAME], [PERSON_NAME] already wrote and did it"
type textarea "Tänan [PERSON_NAME], [PERSON_NAME] juba kirjutas nig tegi [PERSON_NAME]."
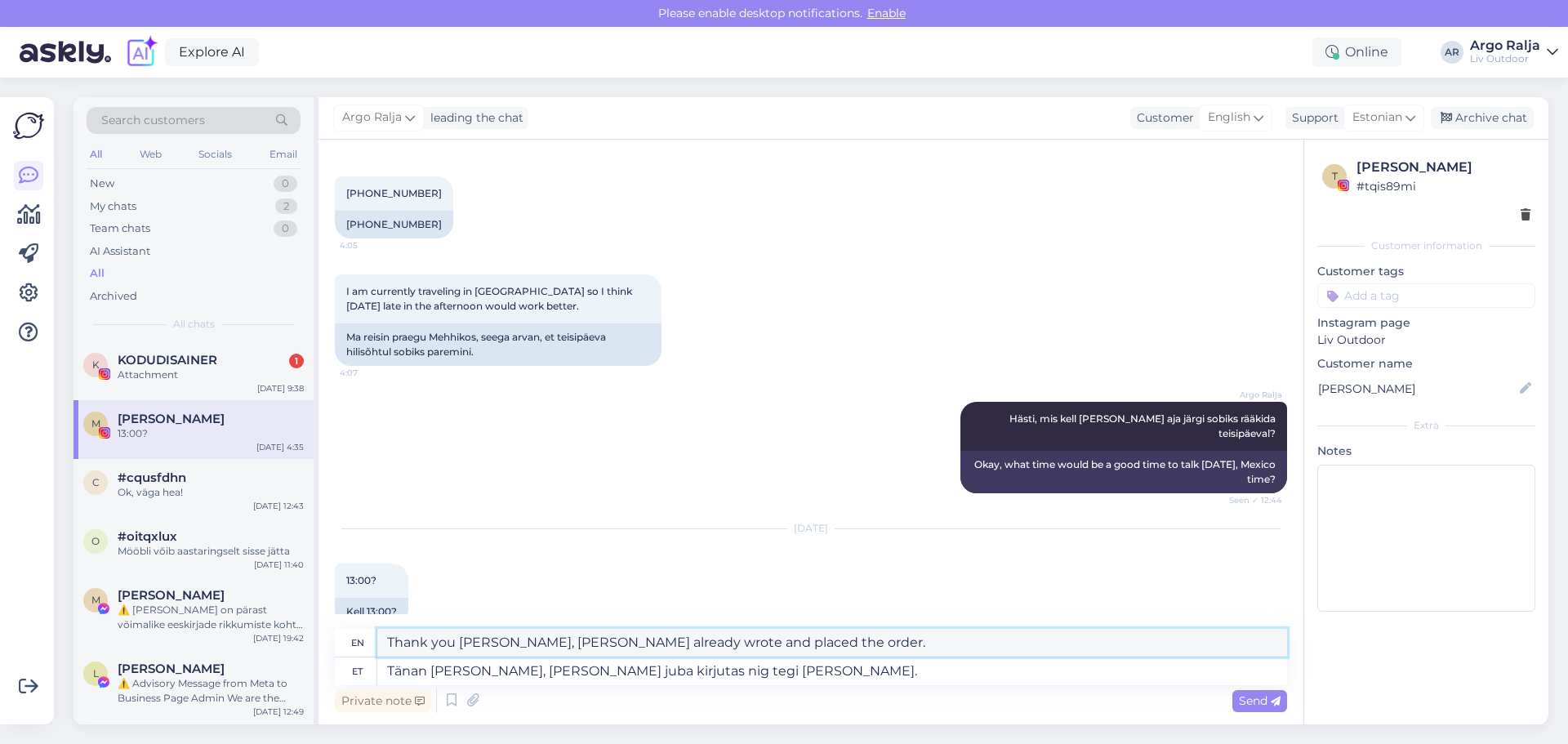
drag, startPoint x: 809, startPoint y: 643, endPoint x: 381, endPoint y: 649, distance: 428.0
click at [381, 649] on textarea "Thank you [PERSON_NAME], [PERSON_NAME] already wrote and placed the order." at bounding box center [832, 643] width 910 height 28
